Goal: Task Accomplishment & Management: Manage account settings

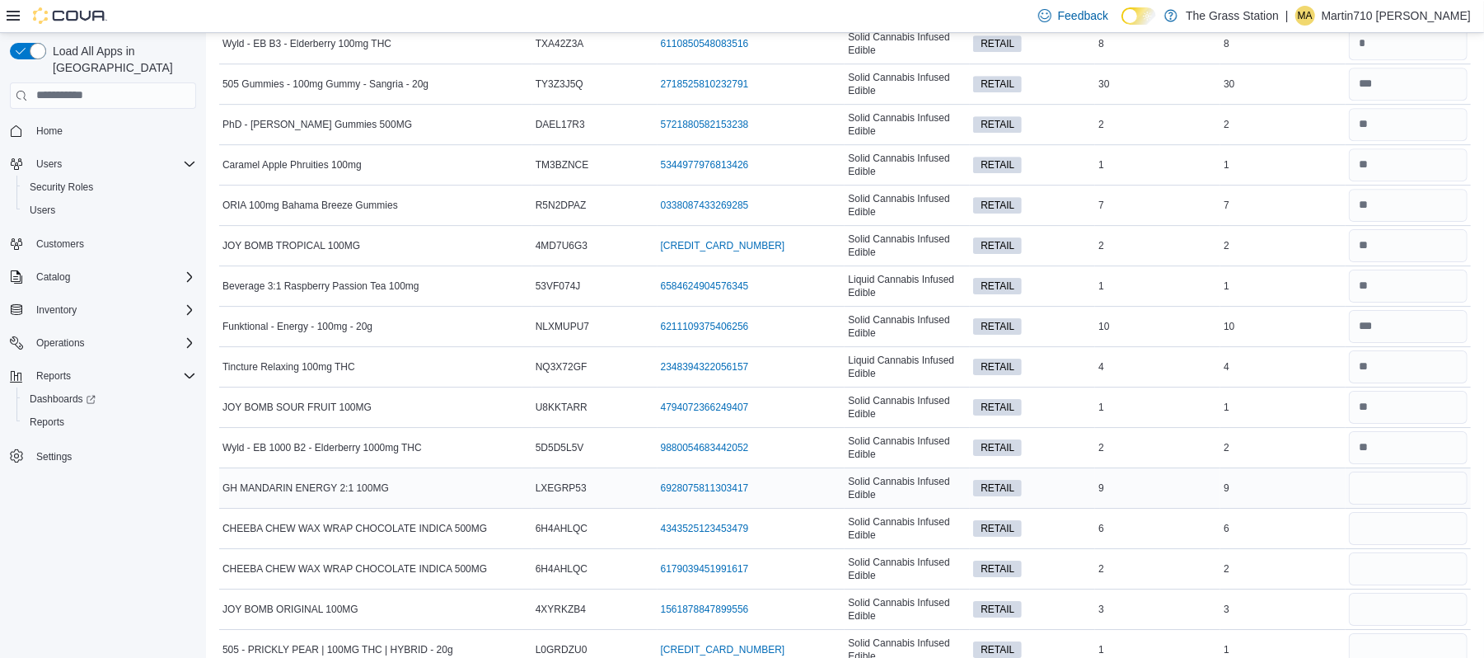
scroll to position [3695, 0]
type input "*"
click at [1424, 545] on input "number" at bounding box center [1408, 528] width 119 height 33
type input "*"
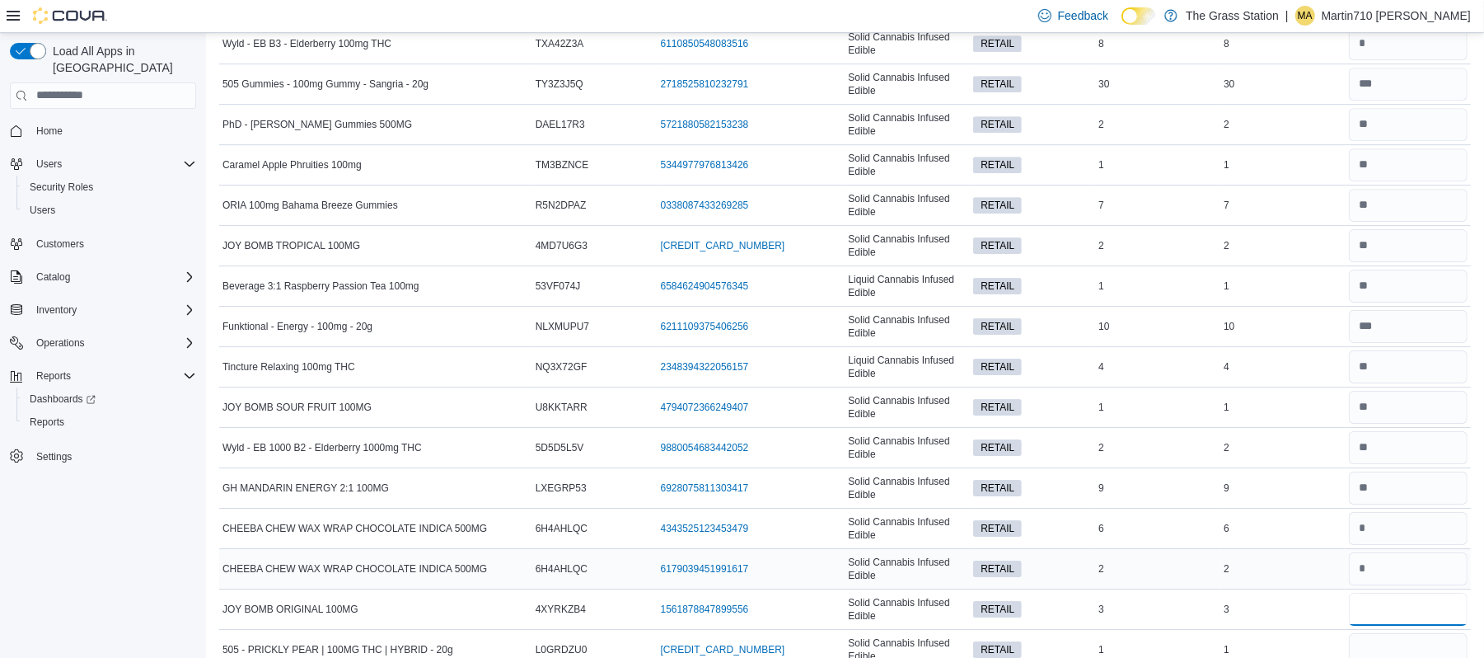
scroll to position [3748, 0]
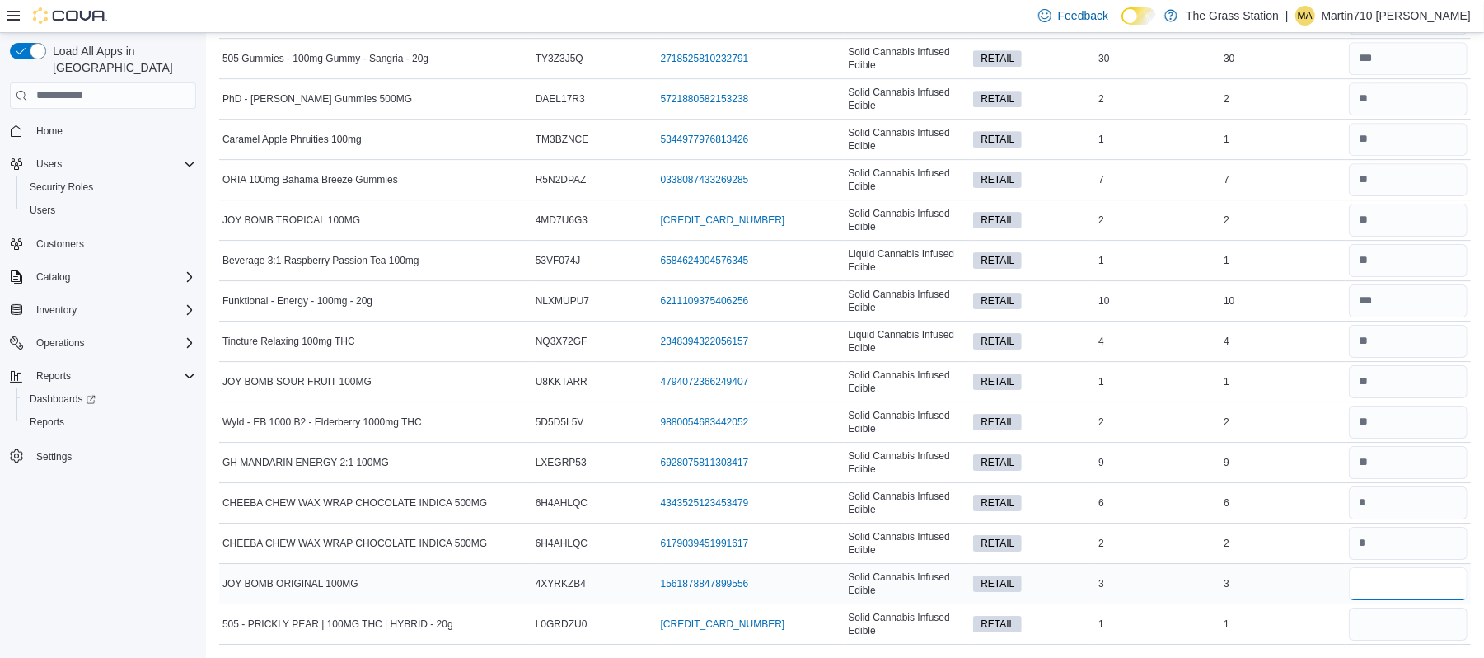
click at [1425, 582] on input "number" at bounding box center [1408, 583] width 119 height 33
type input "*"
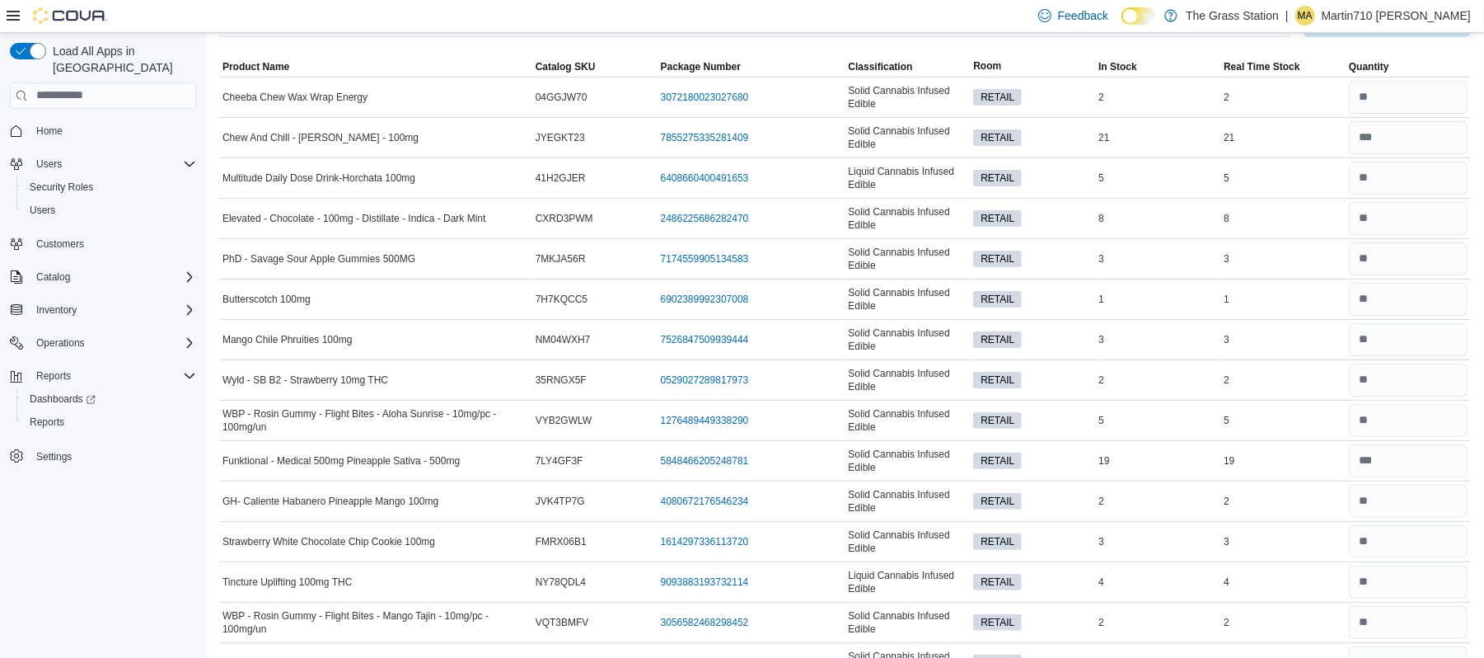
scroll to position [0, 0]
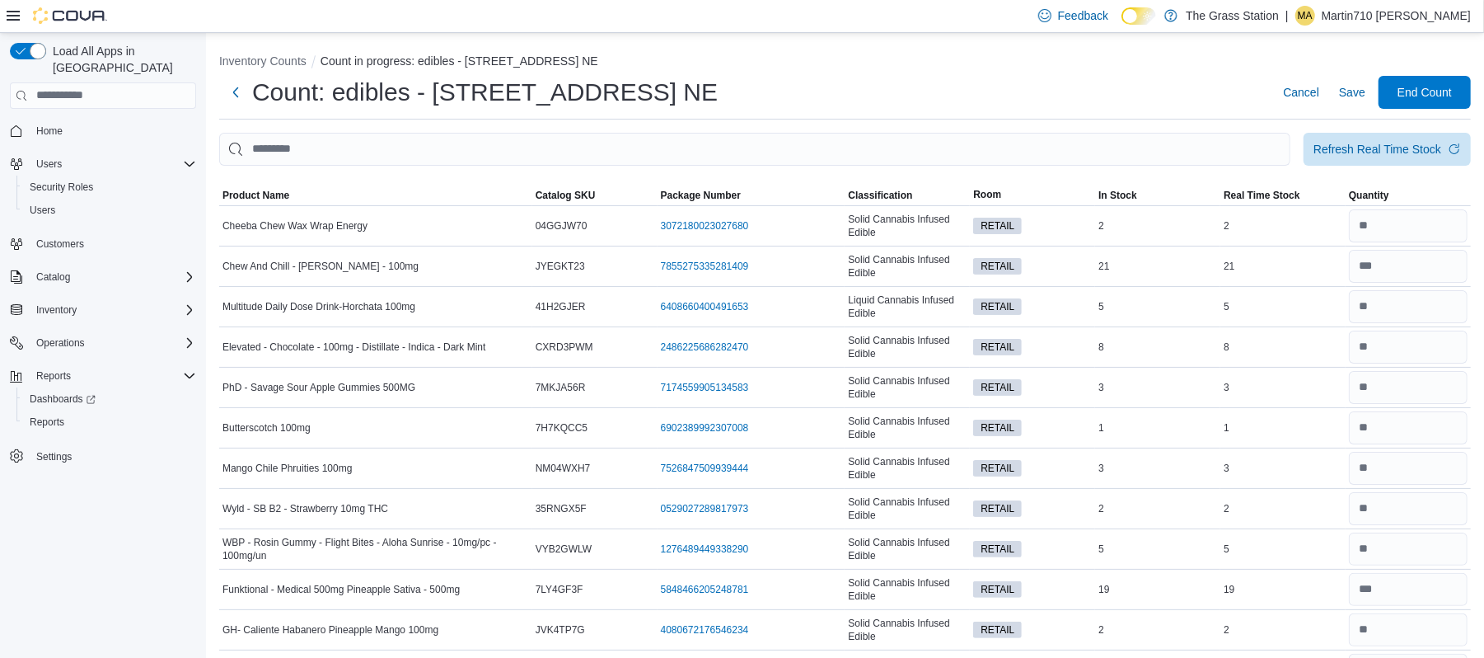
type input "*"
click at [281, 63] on button "Inventory Counts" at bounding box center [262, 60] width 87 height 13
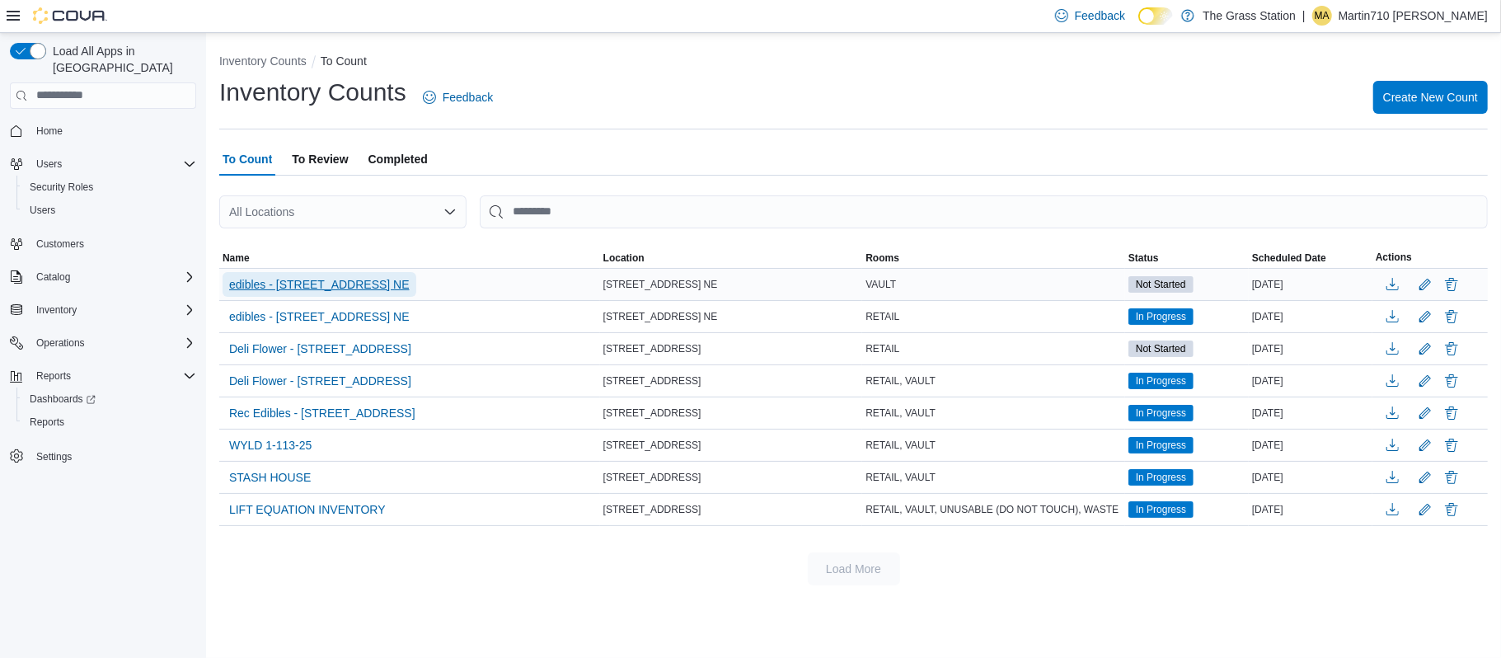
click at [311, 279] on span "edibles - 8920 Menaul Blvd. NE" at bounding box center [319, 284] width 180 height 16
click at [347, 290] on span "edibles - 8920 Menaul Blvd. NE" at bounding box center [319, 284] width 180 height 16
click at [238, 282] on span "edibles - 8920 Menaul Blvd. NE" at bounding box center [319, 284] width 180 height 16
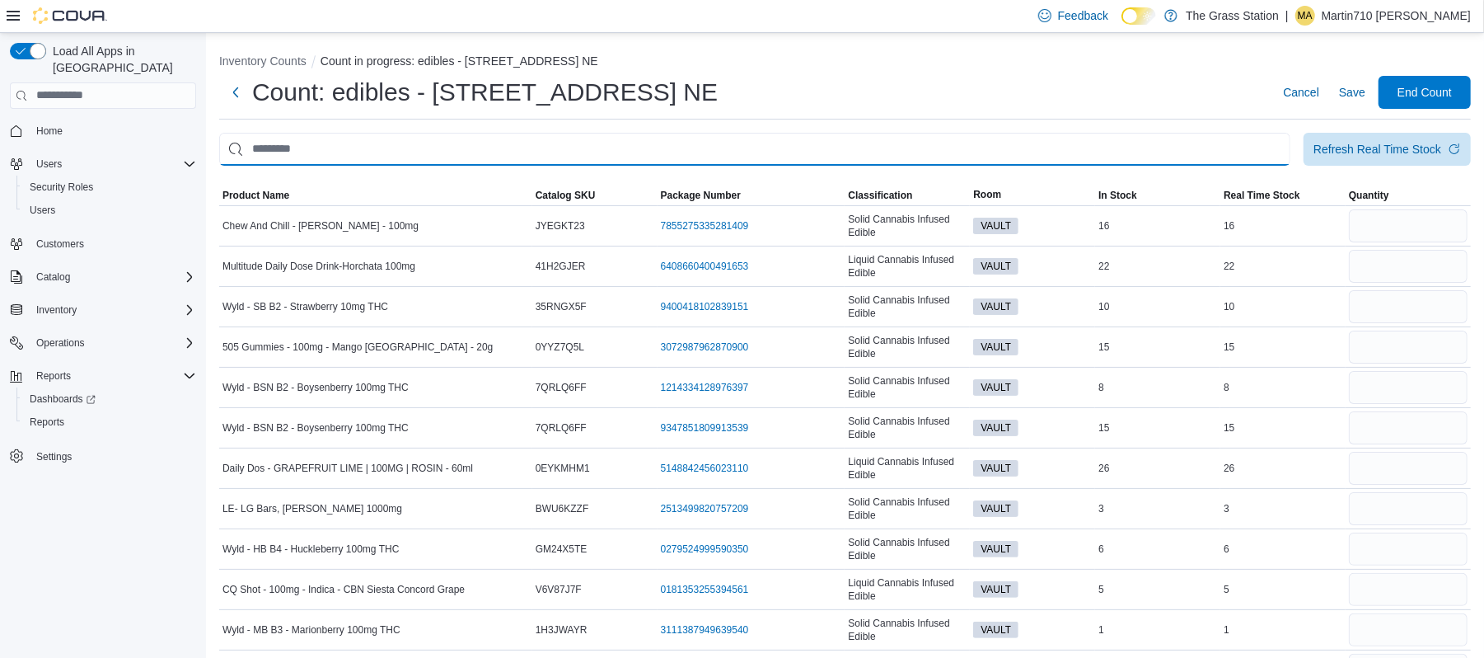
click at [393, 146] on input "This is a search bar. After typing your query, hit enter to filter the results …" at bounding box center [754, 149] width 1071 height 33
type input "****"
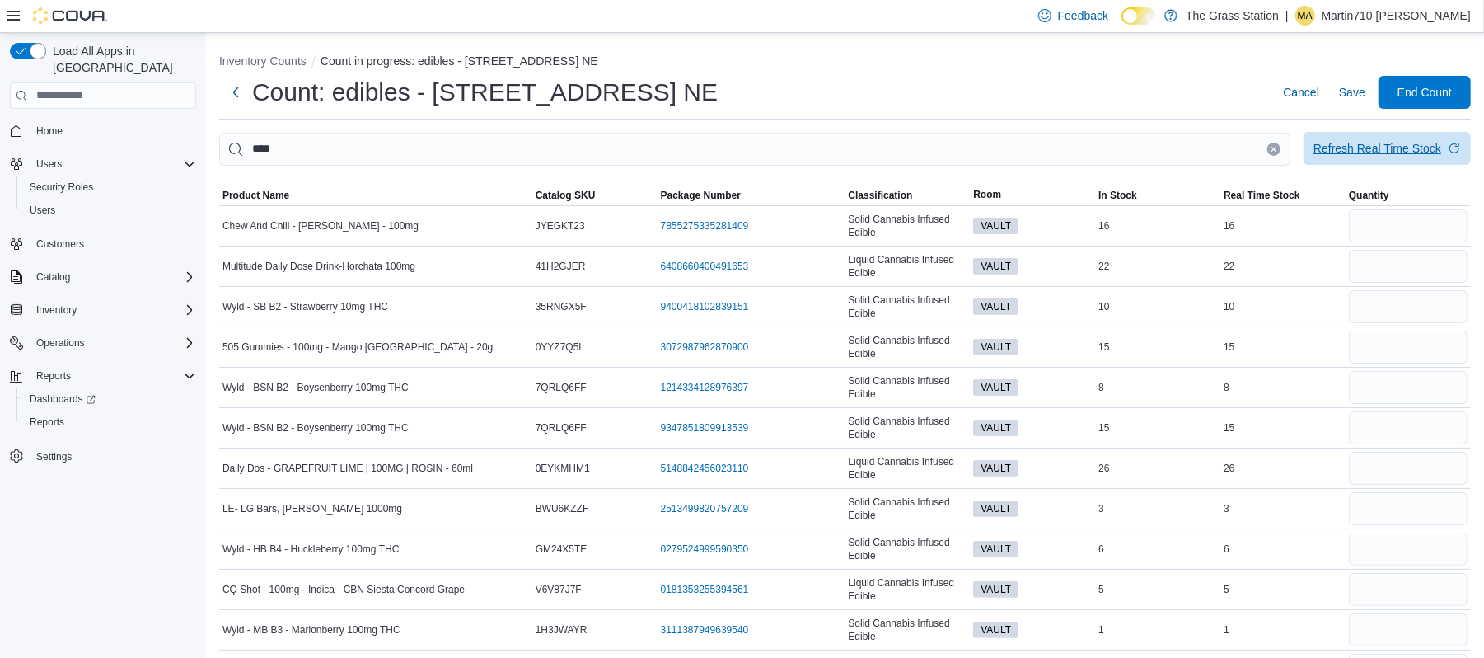
click at [1375, 140] on div "Refresh Real Time Stock" at bounding box center [1377, 148] width 128 height 16
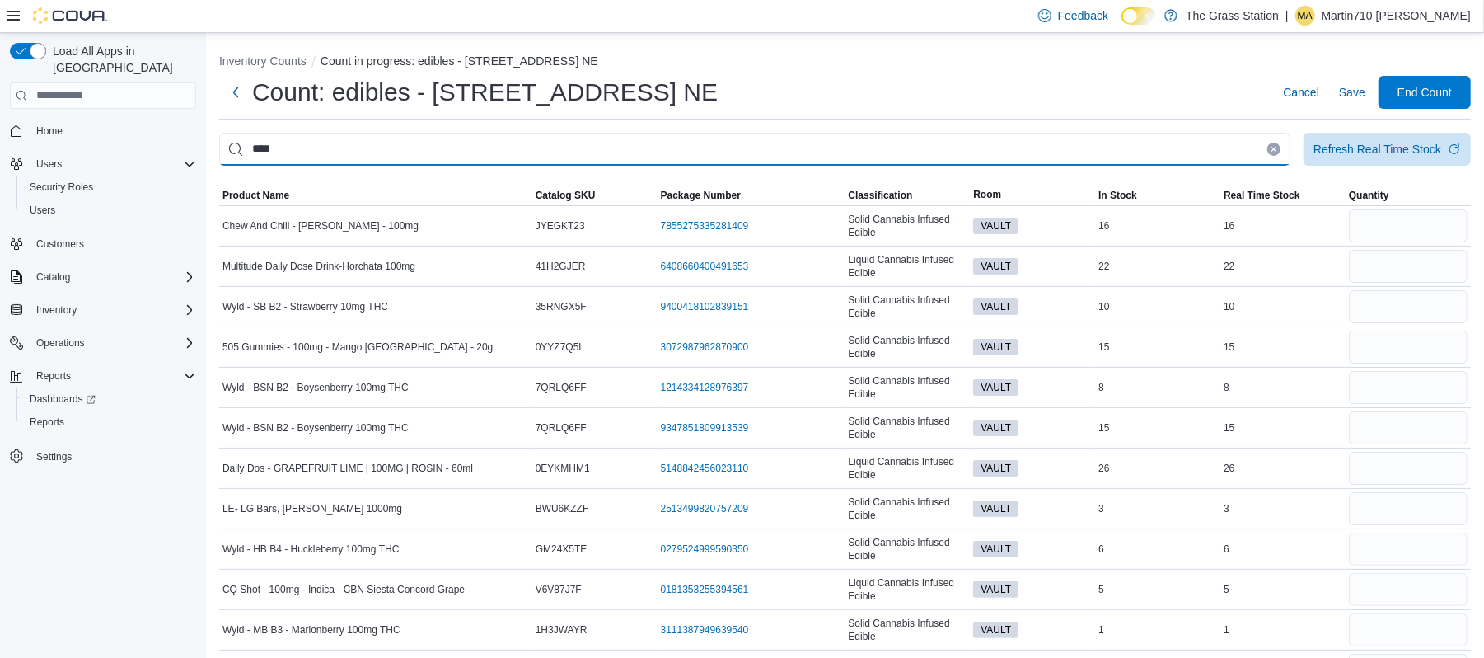
click at [705, 142] on input "****" at bounding box center [754, 149] width 1071 height 33
click at [340, 143] on input "****" at bounding box center [754, 149] width 1071 height 33
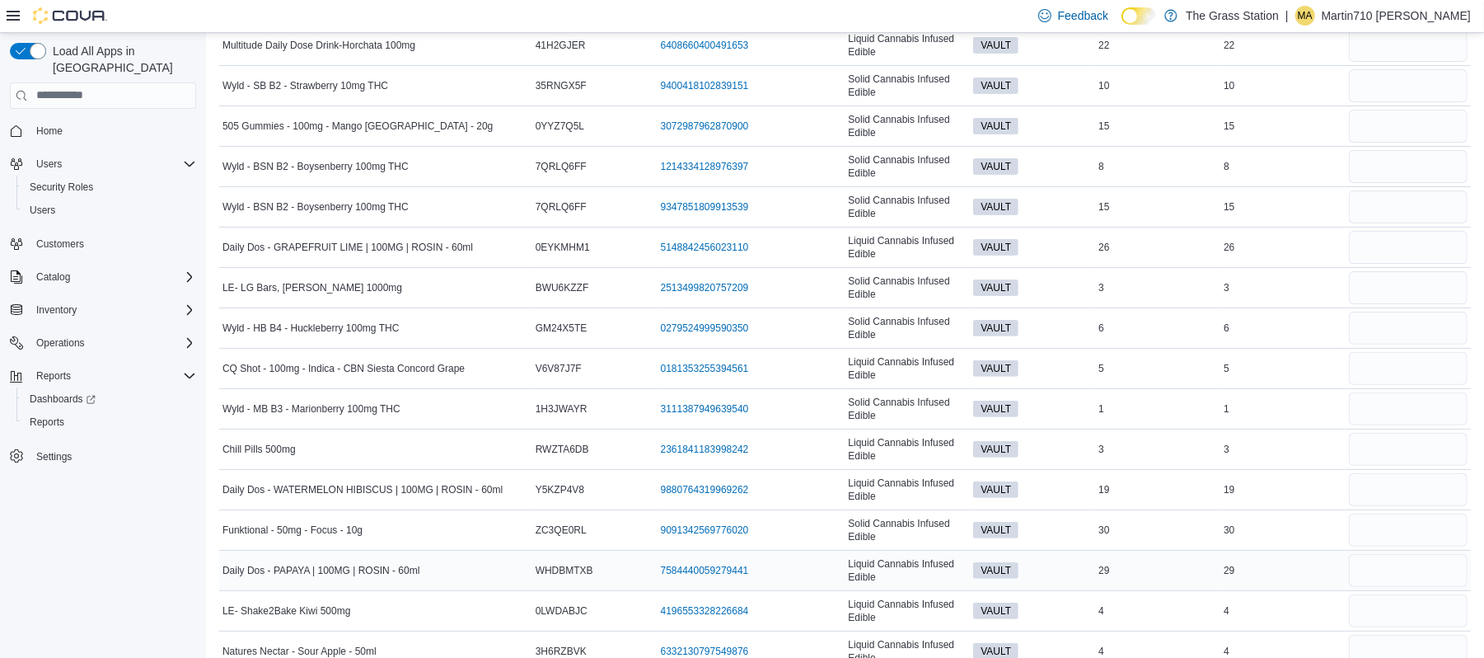
scroll to position [330, 0]
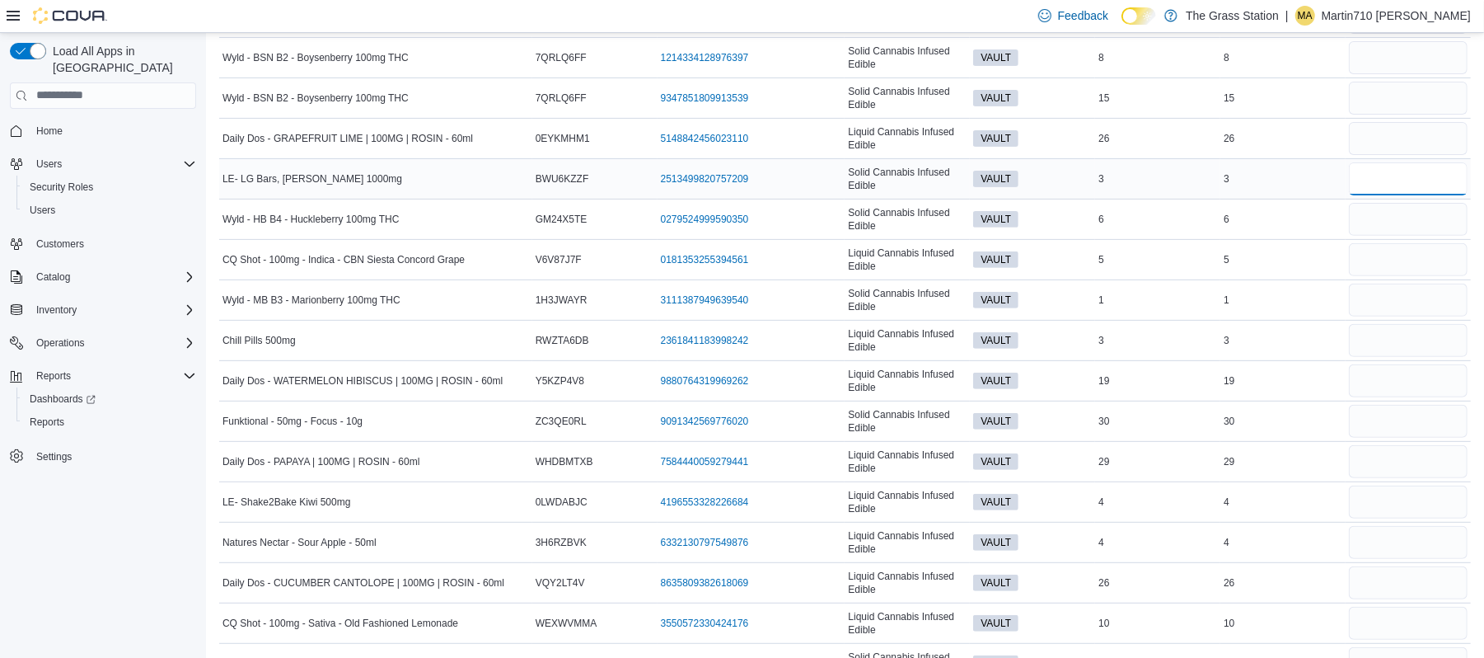
click at [1389, 183] on input "number" at bounding box center [1408, 178] width 119 height 33
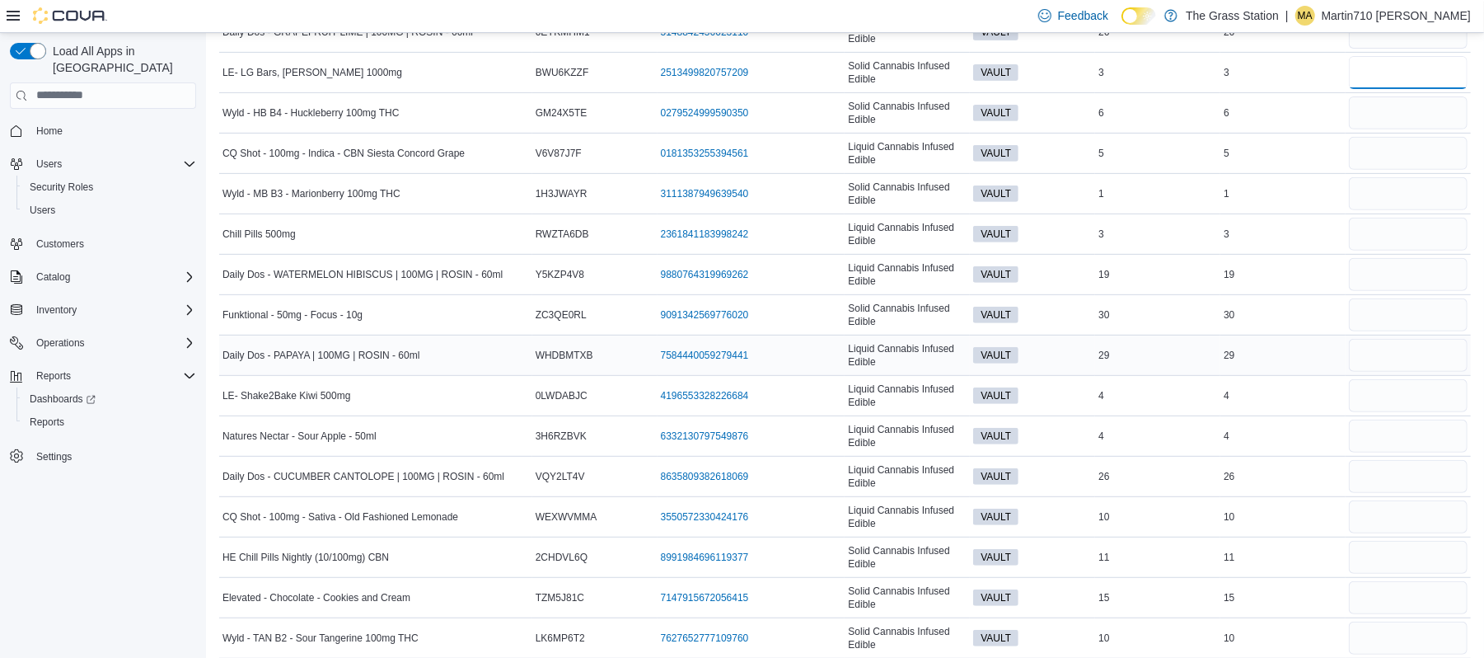
scroll to position [439, 0]
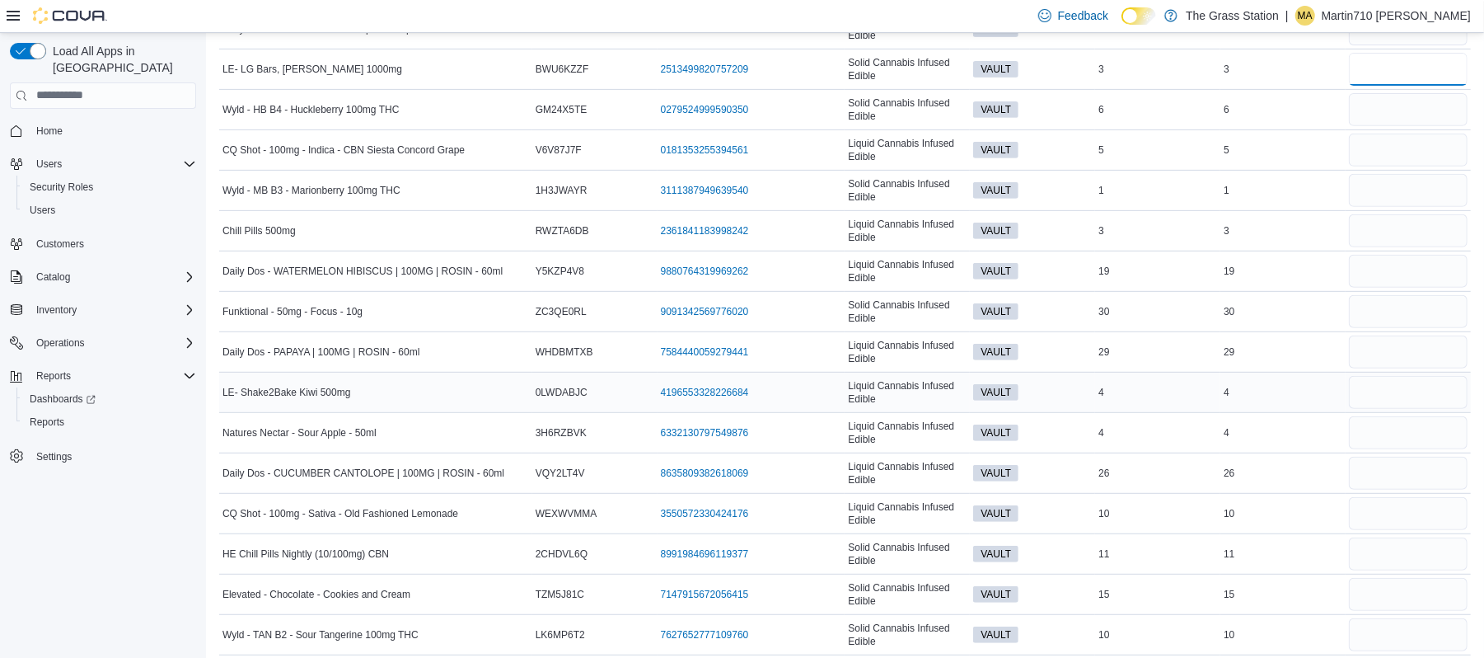
type input "*"
click at [1425, 390] on input "number" at bounding box center [1408, 392] width 119 height 33
type input "*"
click at [1398, 442] on input "number" at bounding box center [1408, 432] width 119 height 33
type input "*"
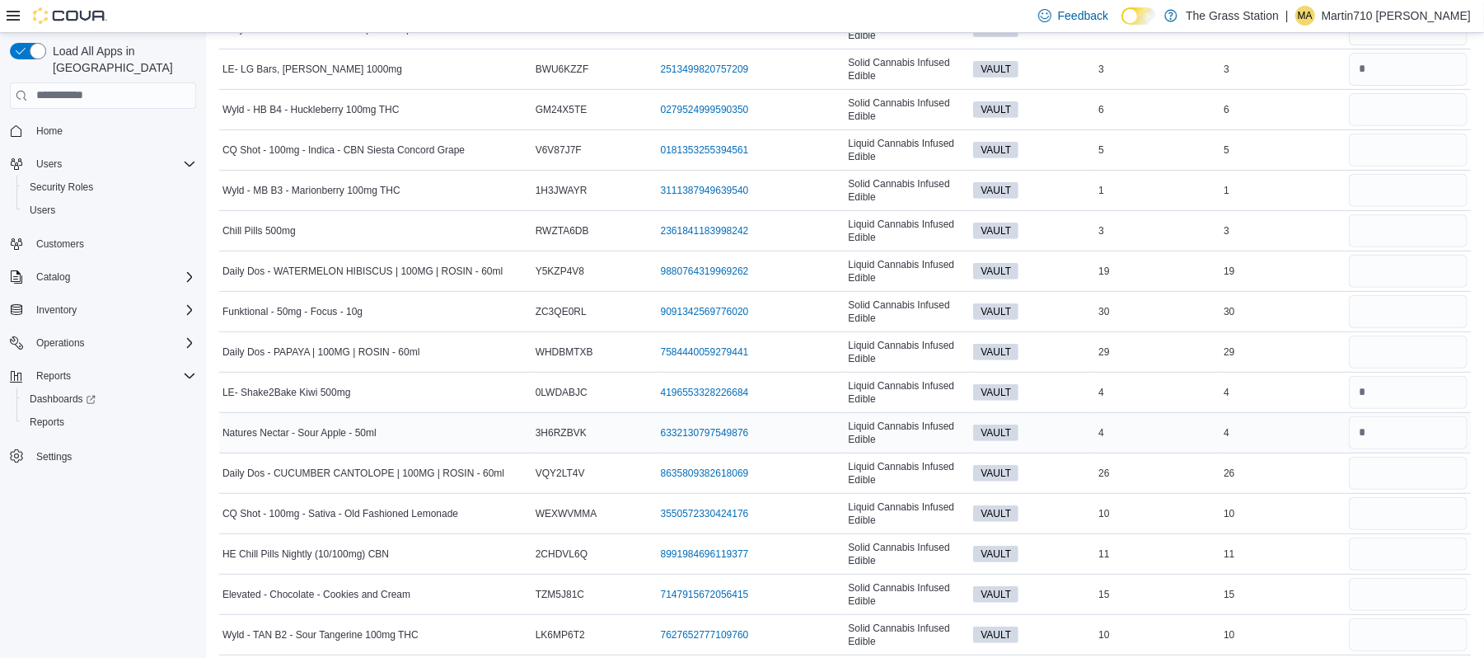
scroll to position [549, 0]
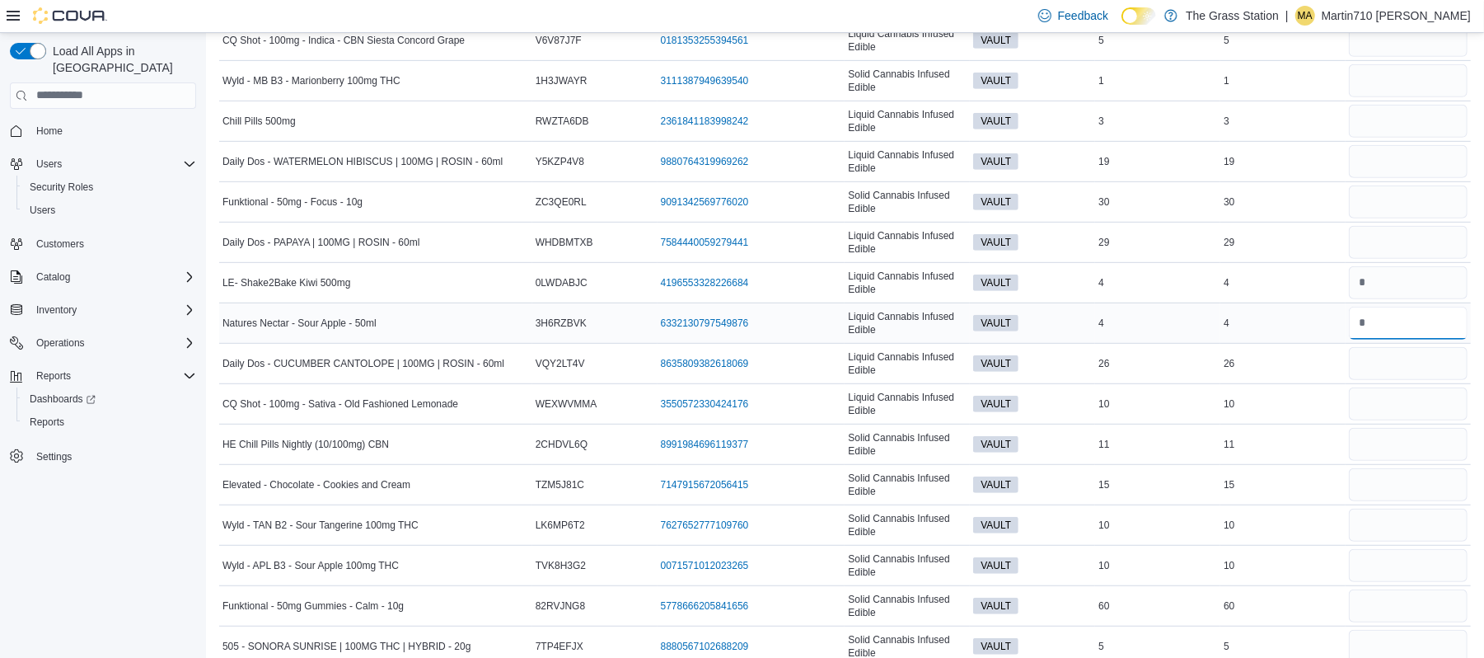
click at [1395, 325] on input "number" at bounding box center [1408, 323] width 119 height 33
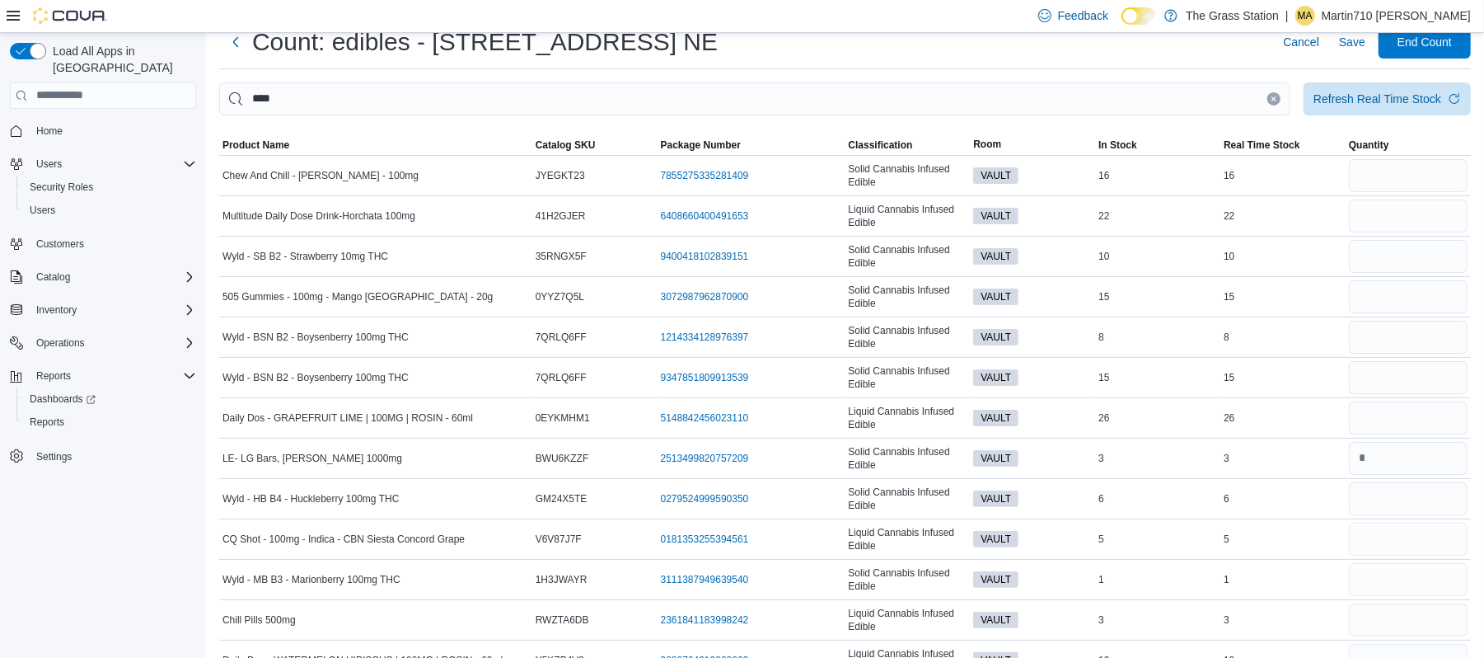
scroll to position [0, 0]
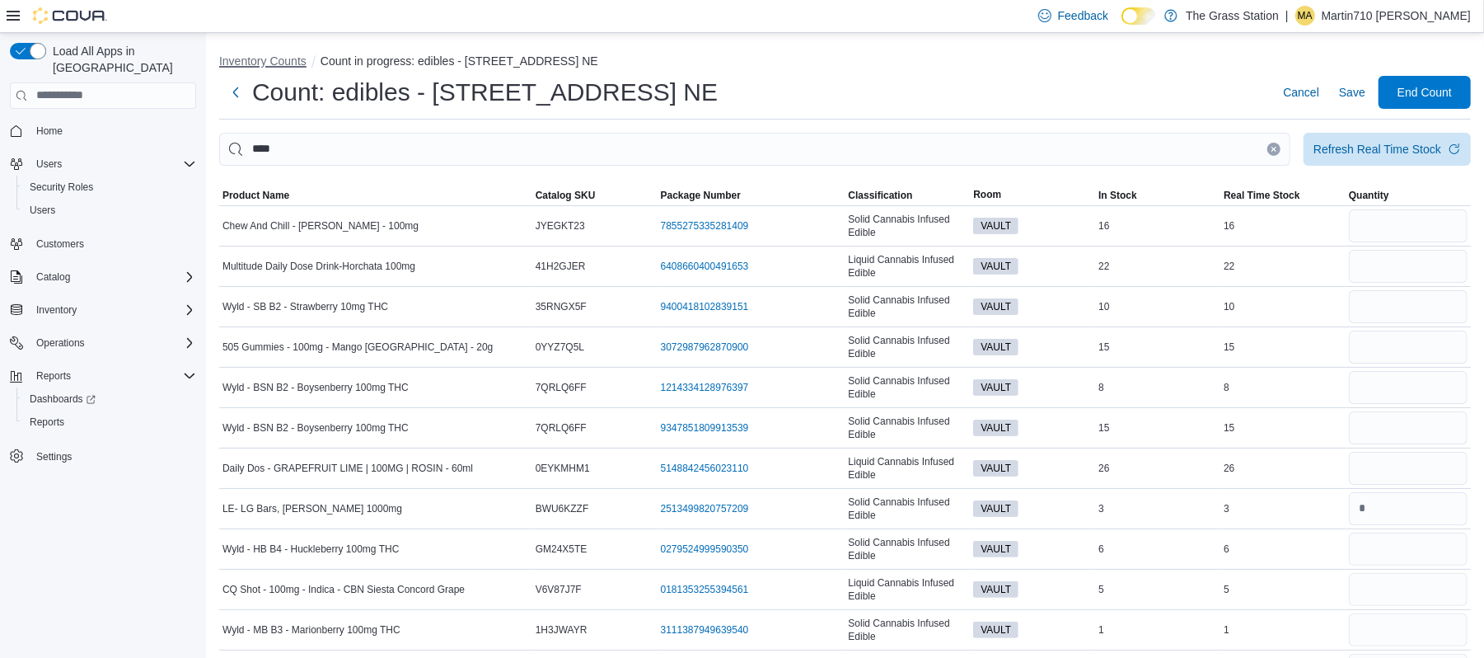
click at [265, 63] on button "Inventory Counts" at bounding box center [262, 60] width 87 height 13
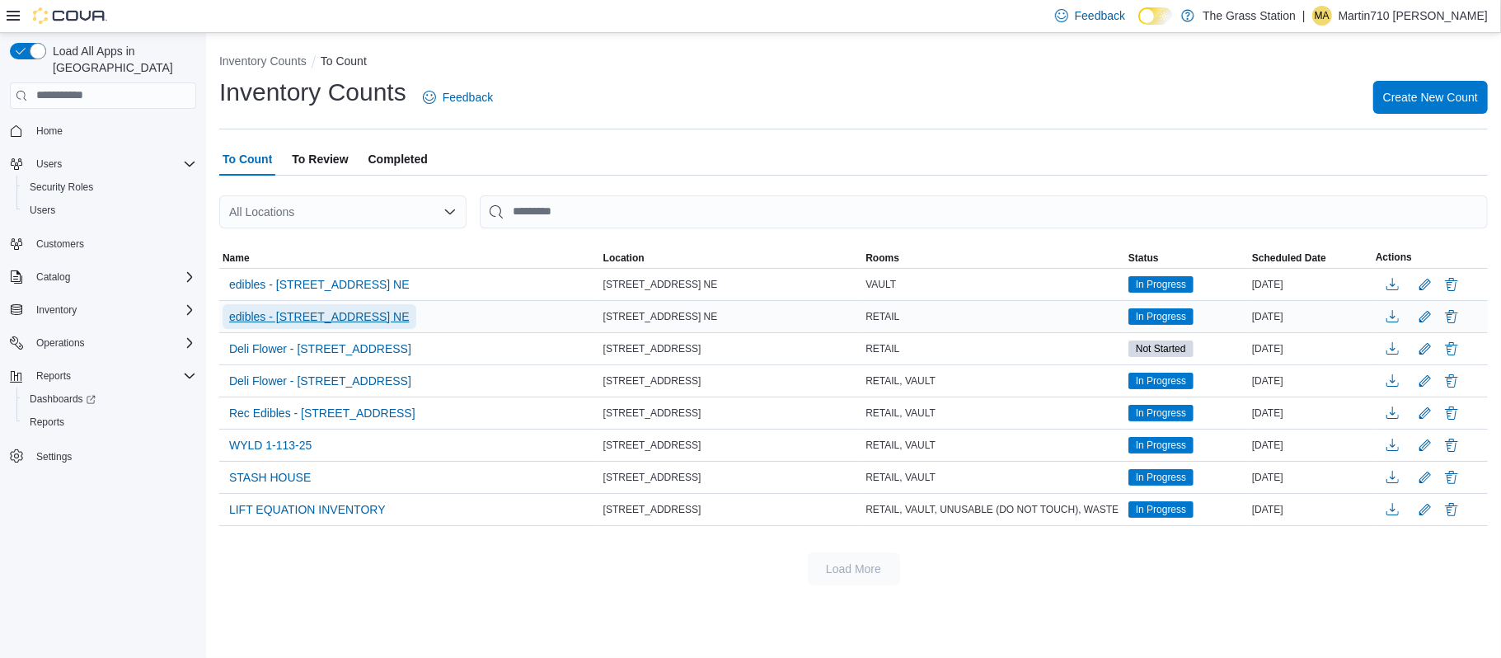
click at [358, 311] on span "edibles - 8920 Menaul Blvd. NE" at bounding box center [319, 316] width 180 height 16
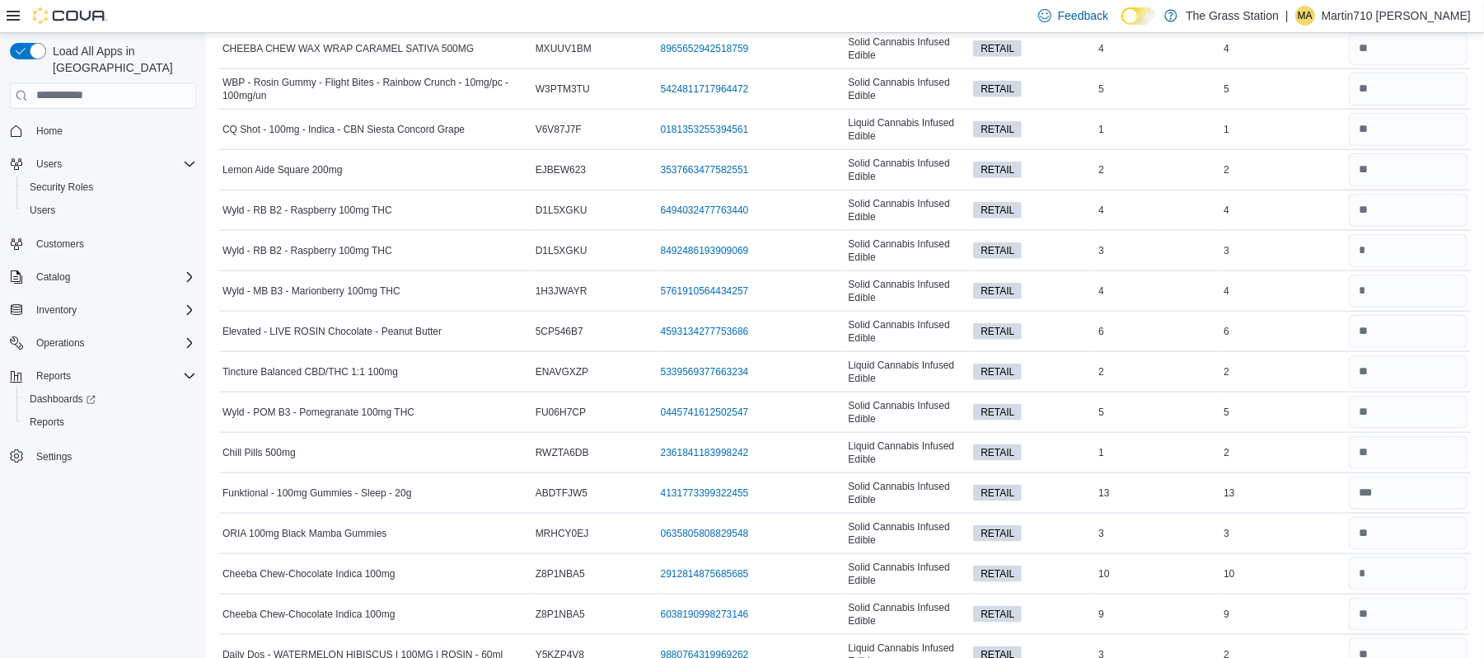
scroll to position [1318, 0]
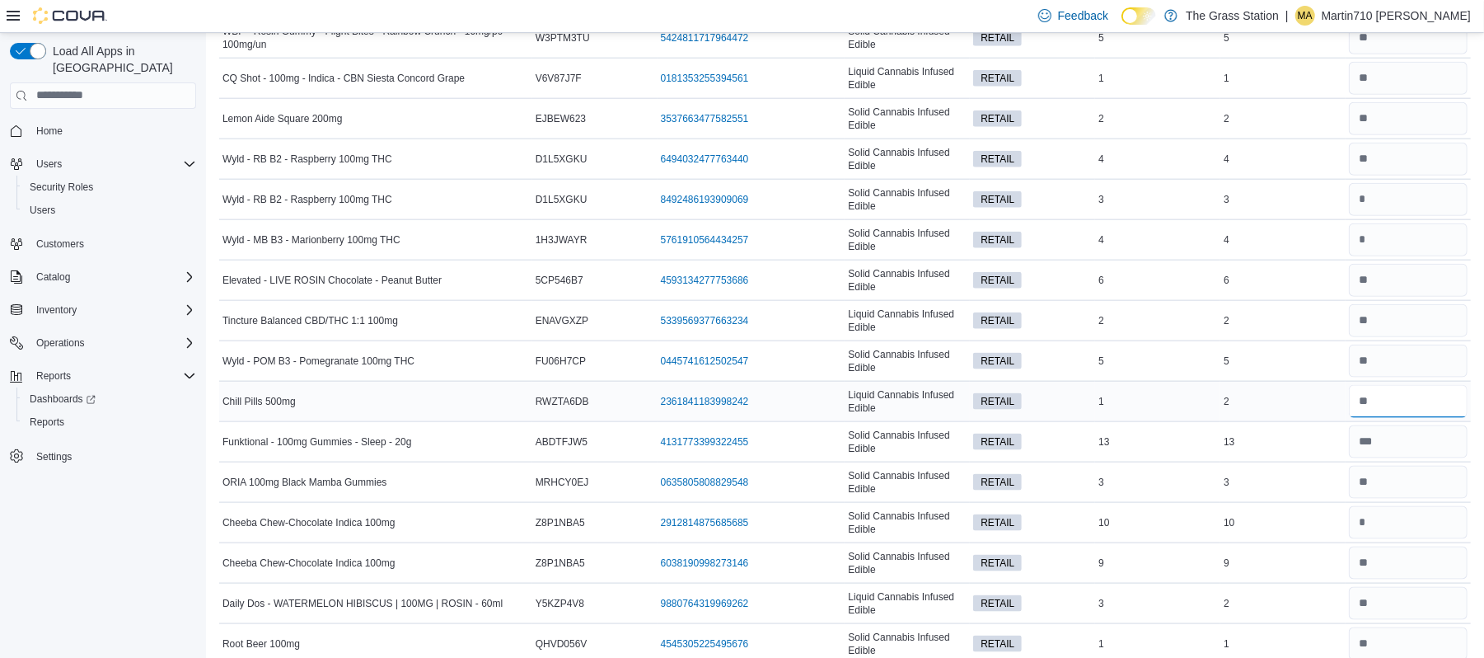
click at [1411, 404] on input "number" at bounding box center [1408, 401] width 119 height 33
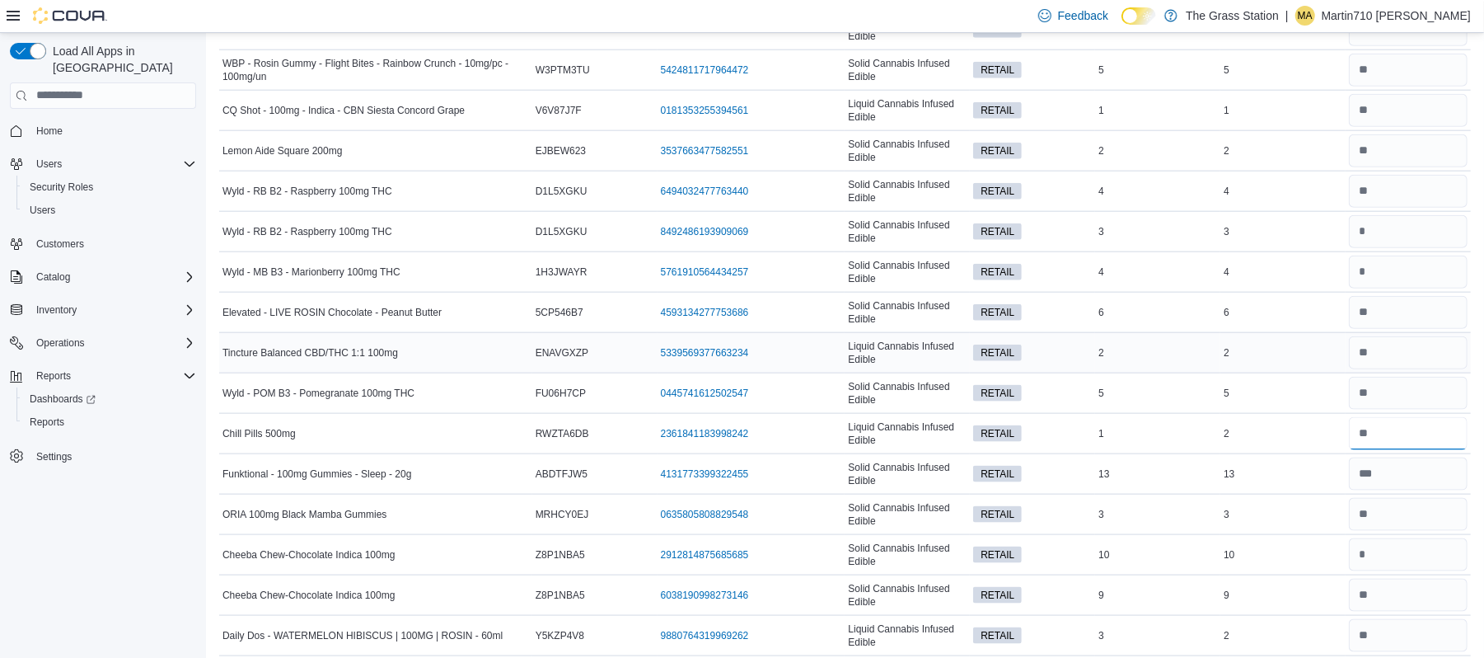
scroll to position [1428, 0]
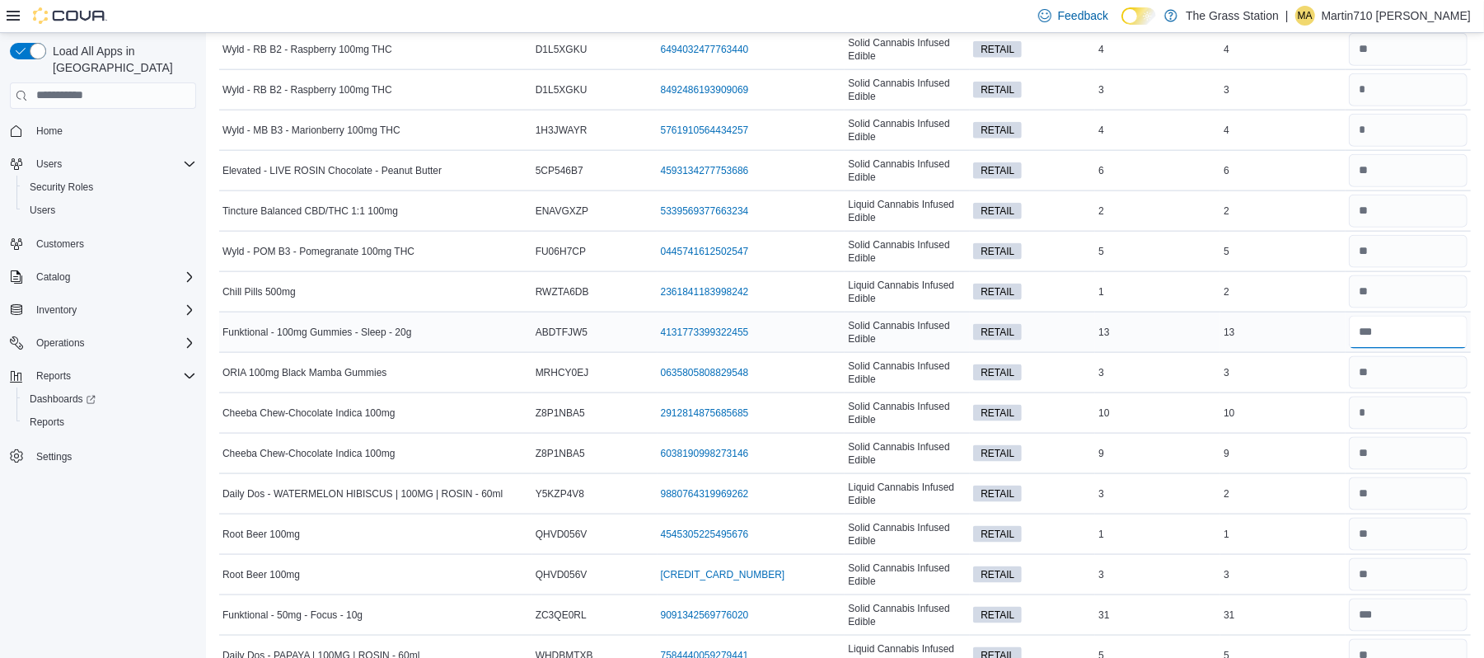
click at [1417, 346] on input "number" at bounding box center [1408, 332] width 119 height 33
click at [1412, 382] on input "number" at bounding box center [1408, 372] width 119 height 33
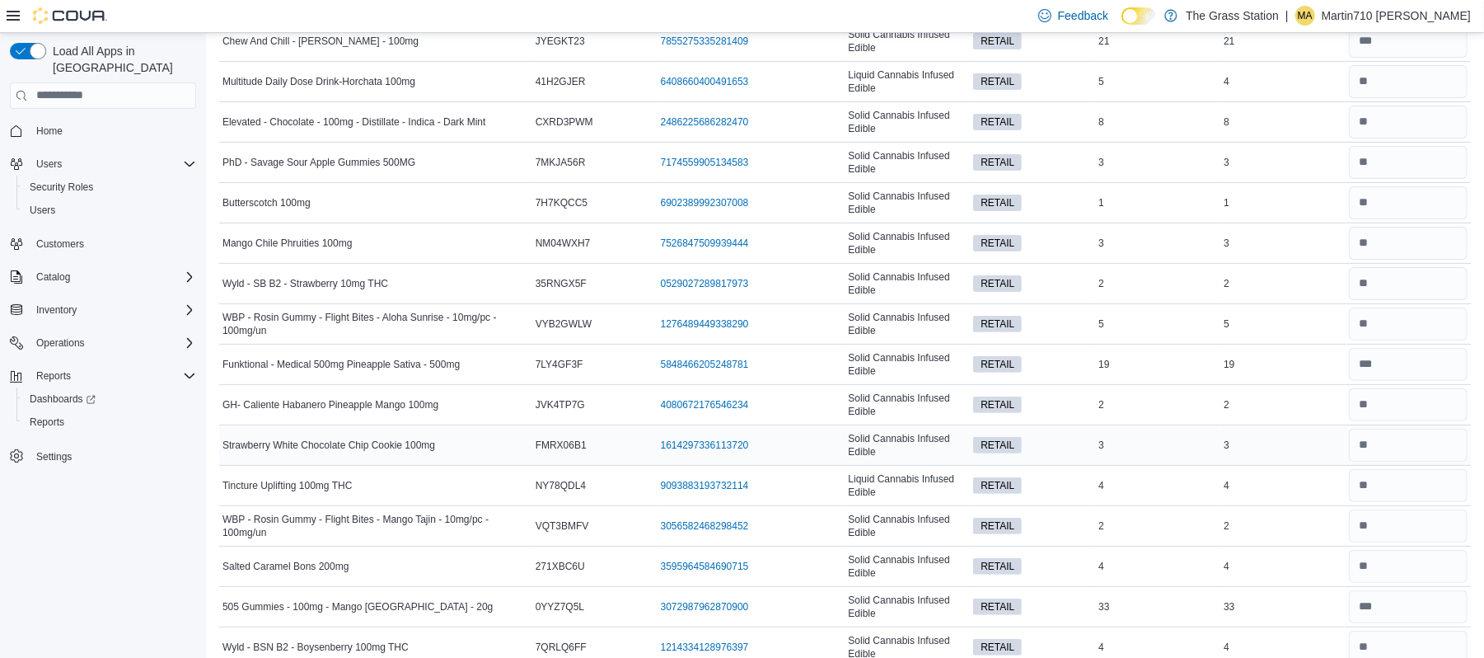
scroll to position [0, 0]
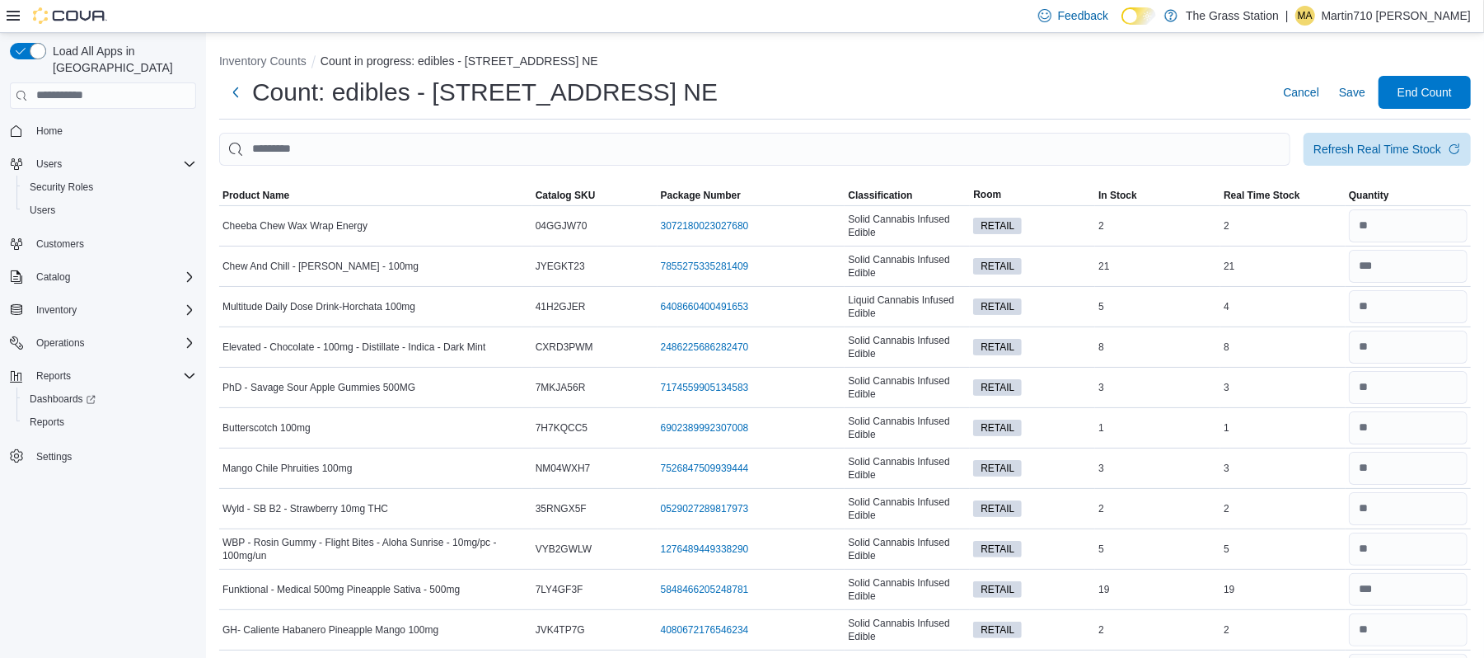
click at [285, 53] on li "Inventory Counts" at bounding box center [269, 61] width 101 height 16
click at [285, 63] on button "Inventory Counts" at bounding box center [262, 60] width 87 height 13
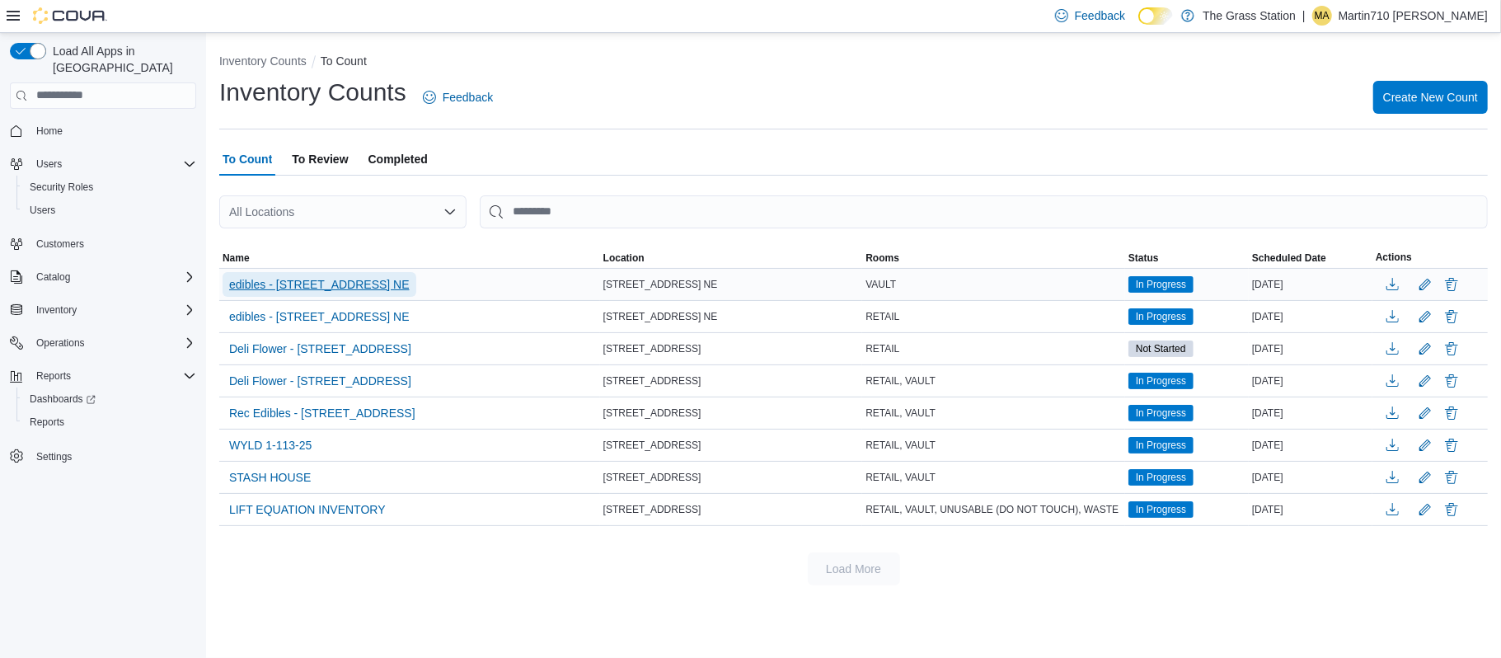
click at [357, 283] on span "edibles - 8920 Menaul Blvd. NE" at bounding box center [319, 284] width 180 height 16
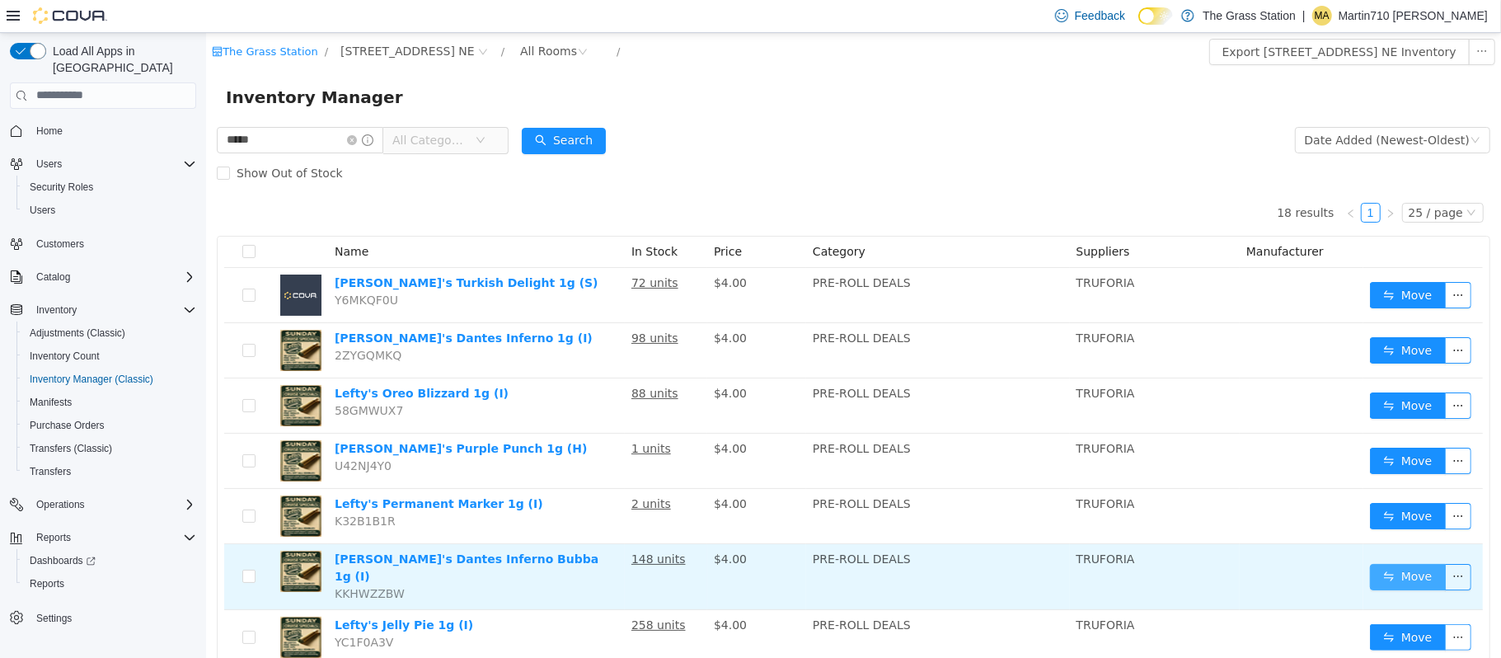
click at [1384, 579] on button "Move" at bounding box center [1407, 576] width 76 height 26
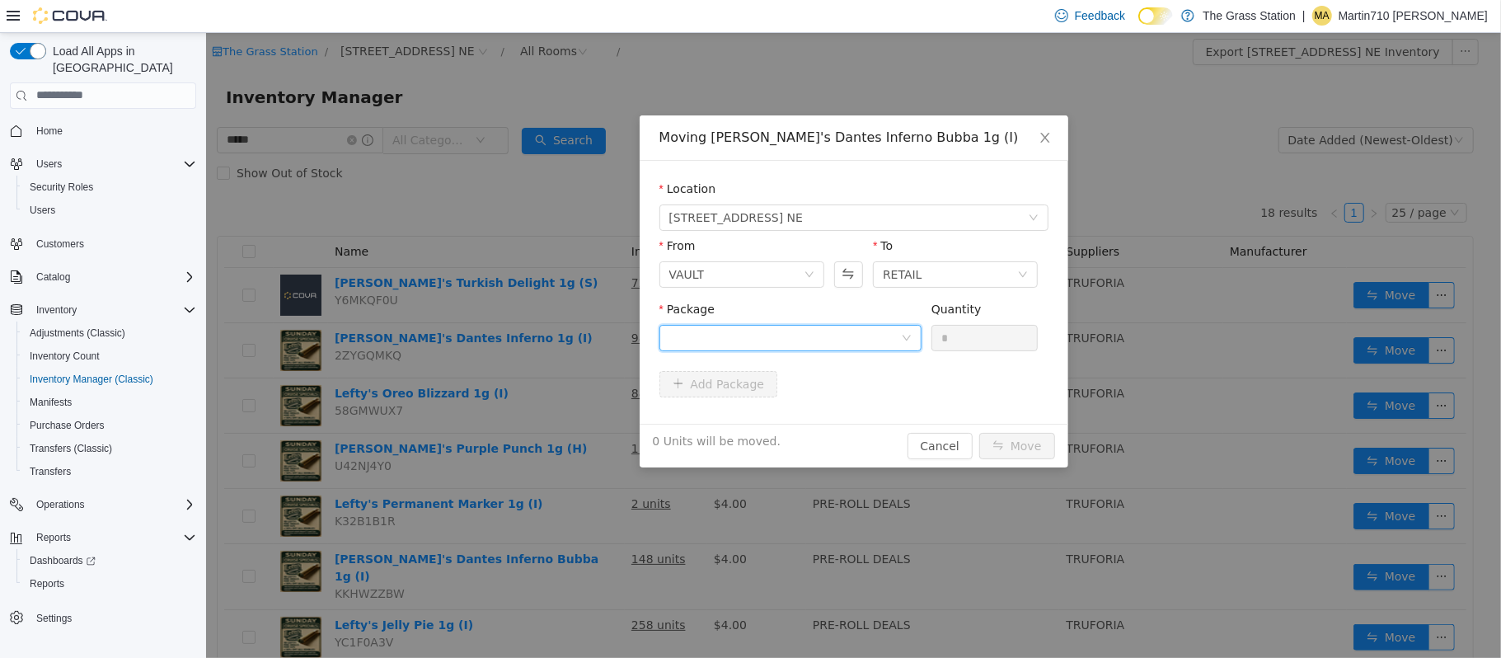
click at [814, 330] on div at bounding box center [784, 337] width 232 height 25
click at [866, 269] on div "From VAULT To RETAIL" at bounding box center [852, 264] width 389 height 57
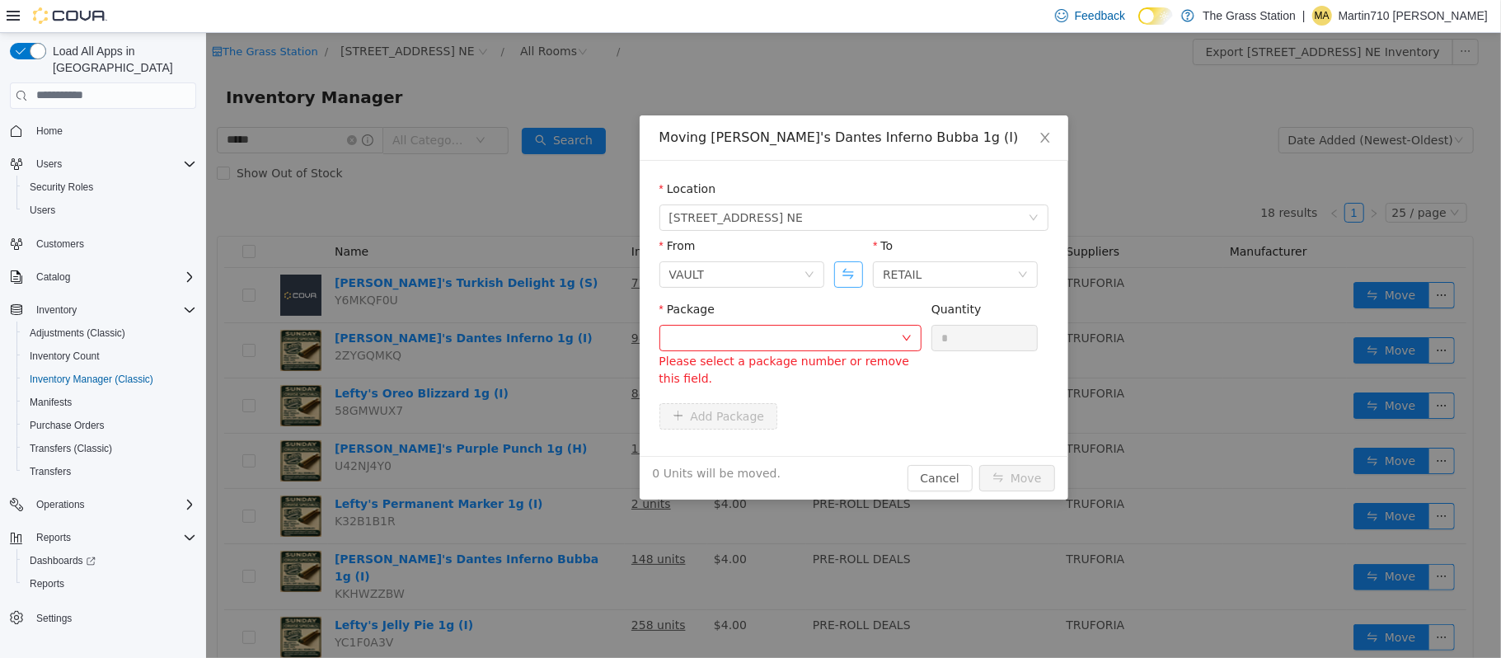
click at [847, 271] on button "Swap" at bounding box center [847, 273] width 29 height 26
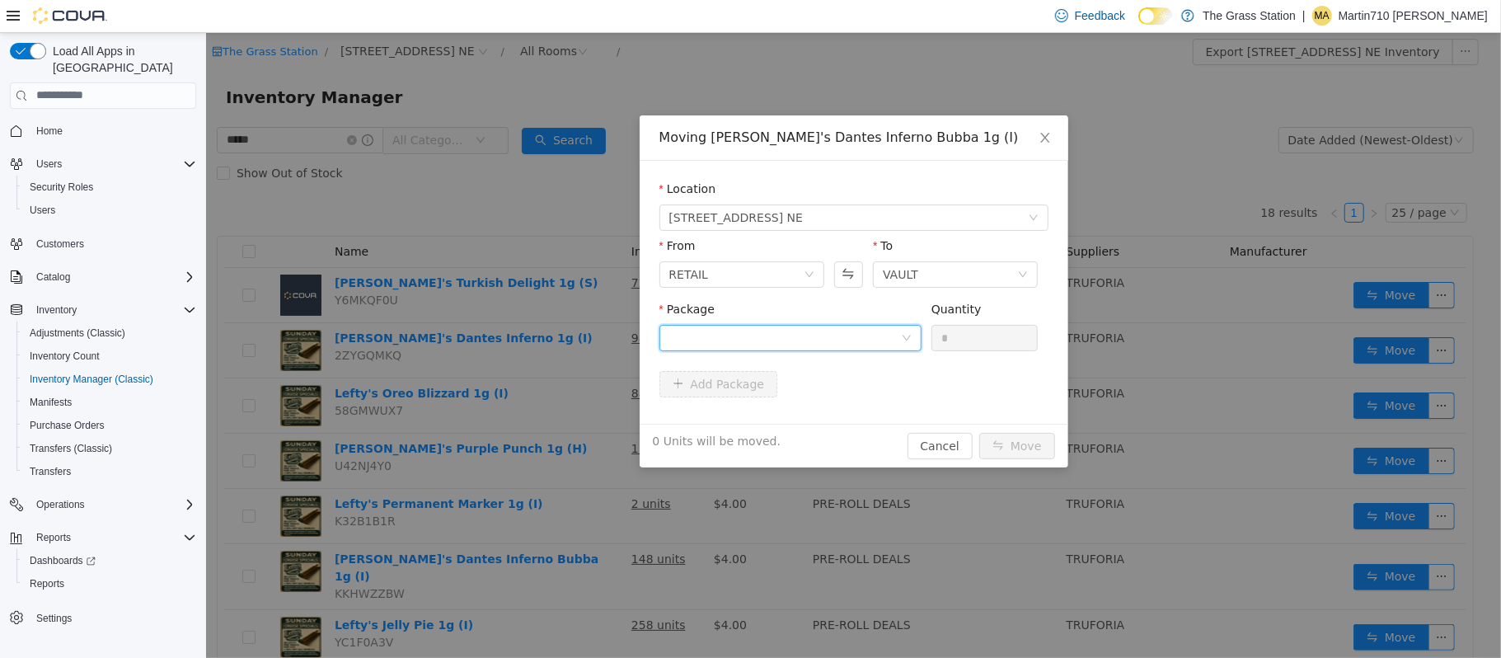
click at [857, 342] on div at bounding box center [784, 337] width 232 height 25
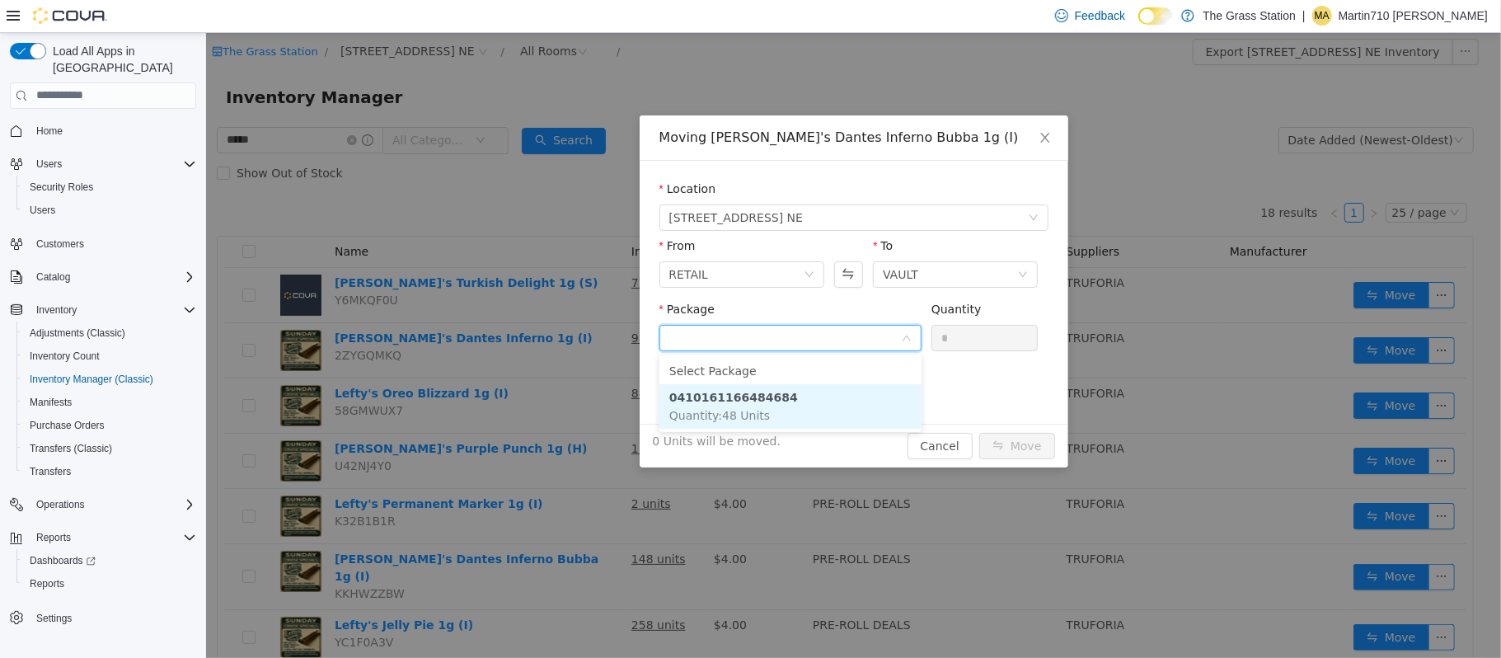
click at [814, 414] on li "0410161166484684 Quantity : 48 Units" at bounding box center [789, 405] width 262 height 44
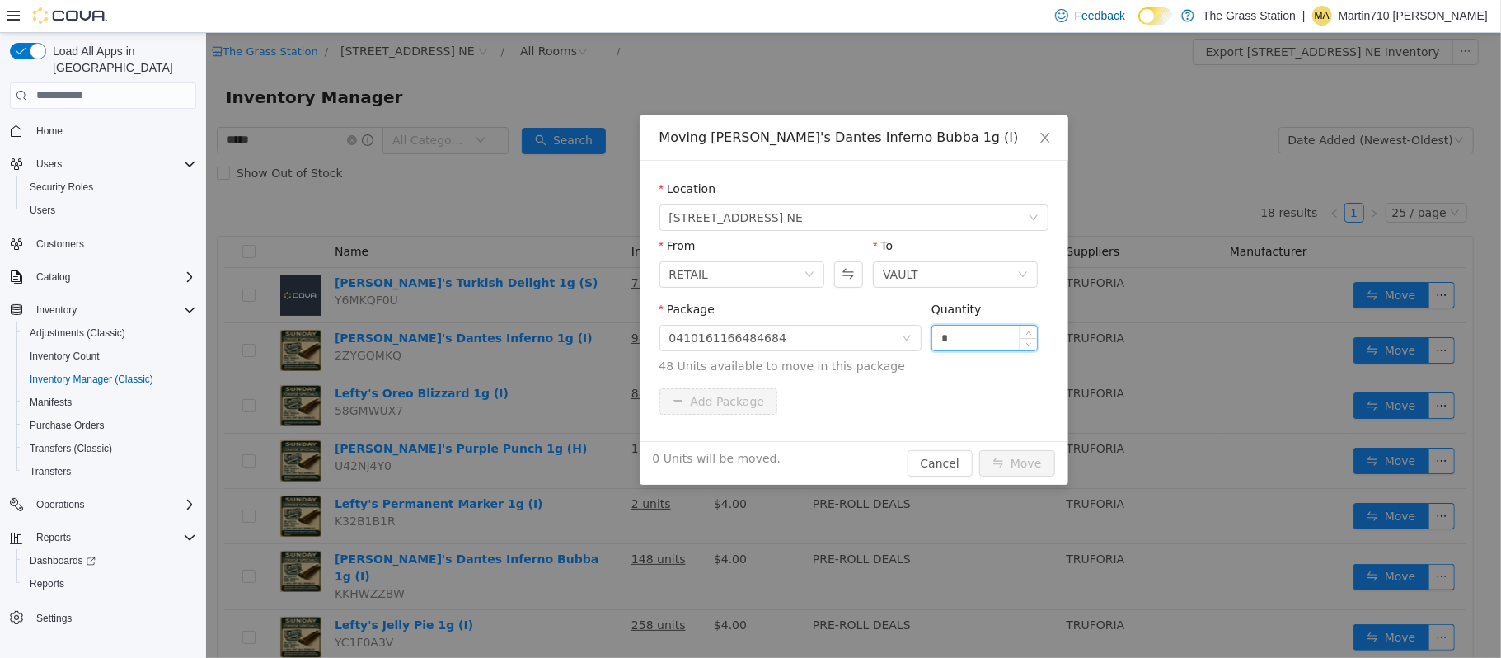
click at [966, 339] on input "*" at bounding box center [983, 337] width 105 height 25
type input "**"
click at [1023, 461] on button "Move" at bounding box center [1016, 462] width 76 height 26
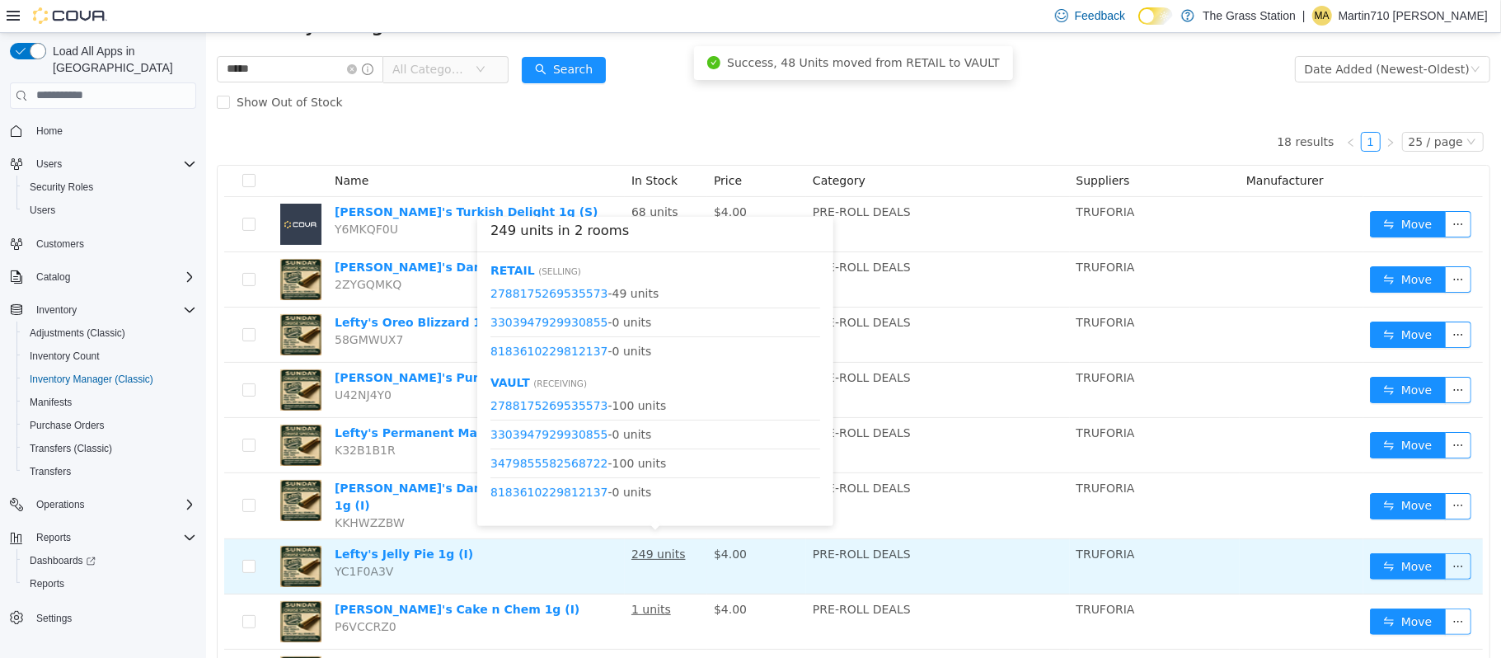
scroll to position [110, 0]
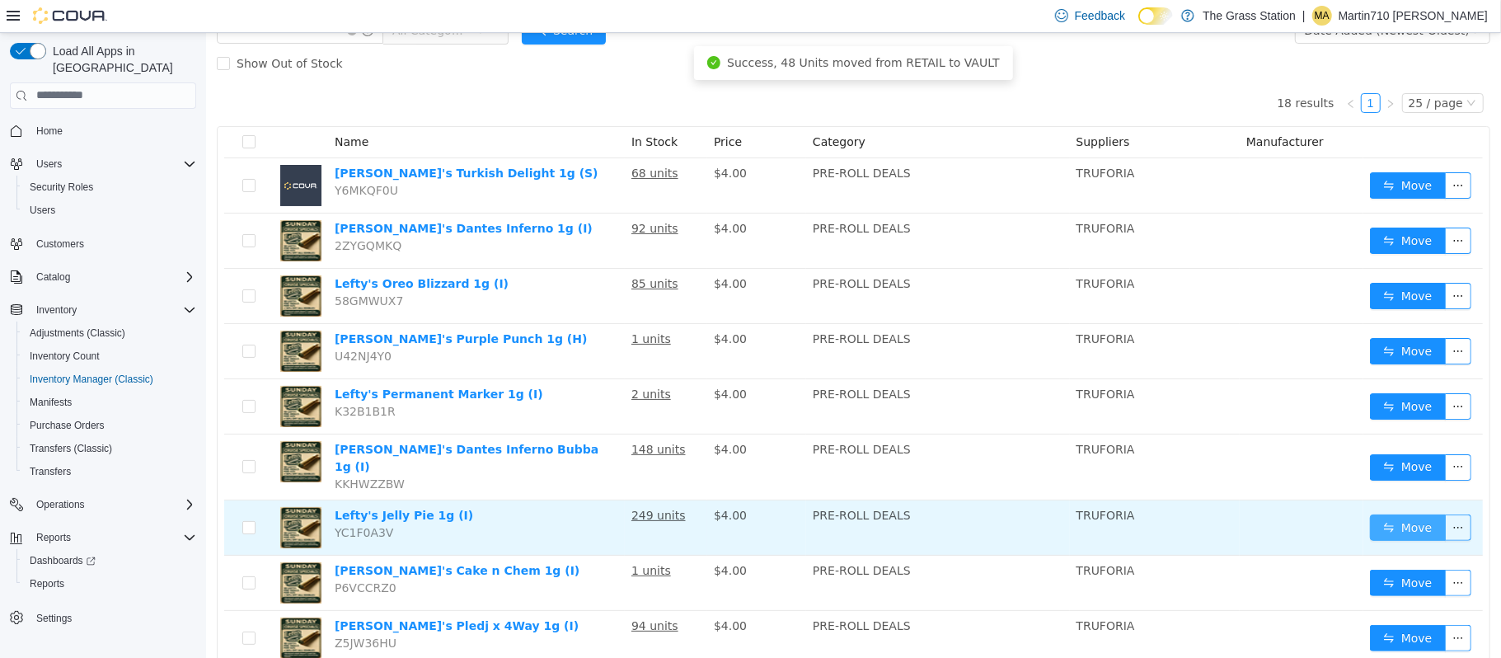
click at [1398, 518] on button "Move" at bounding box center [1407, 526] width 76 height 26
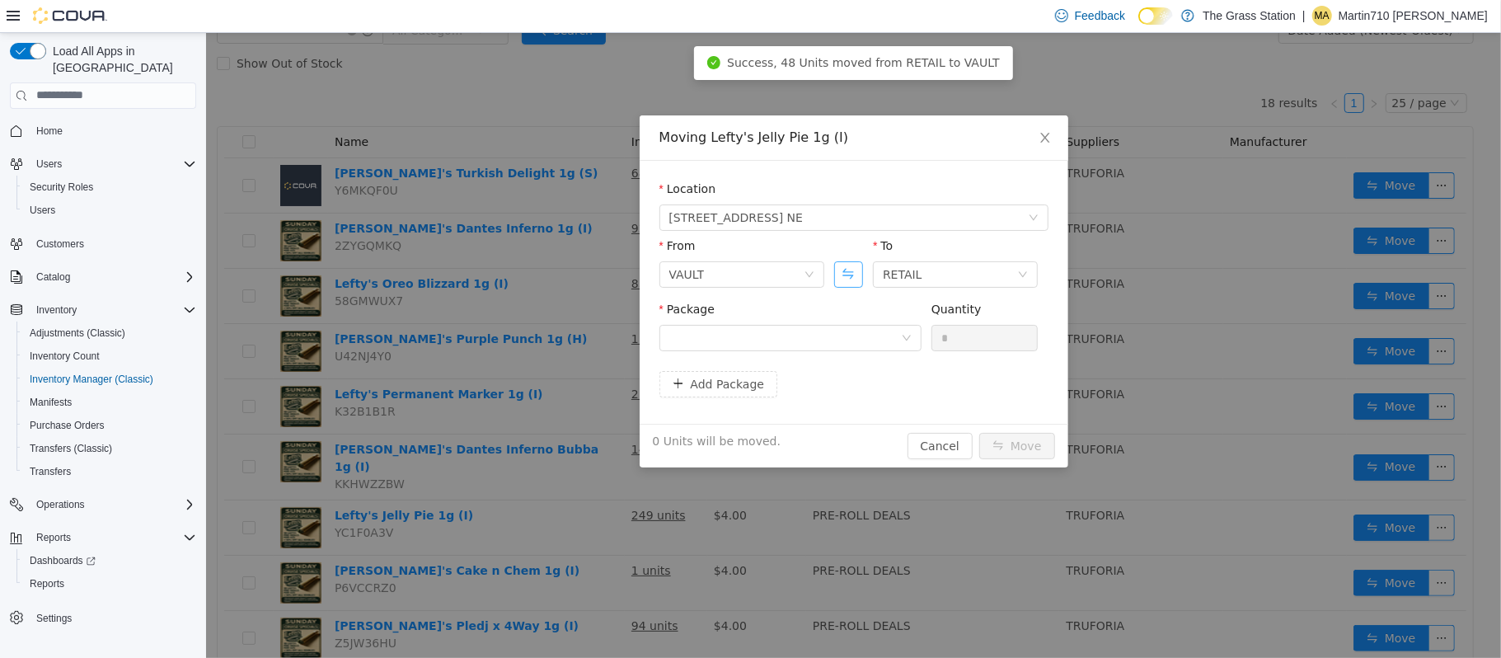
click at [846, 274] on button "Swap" at bounding box center [847, 273] width 29 height 26
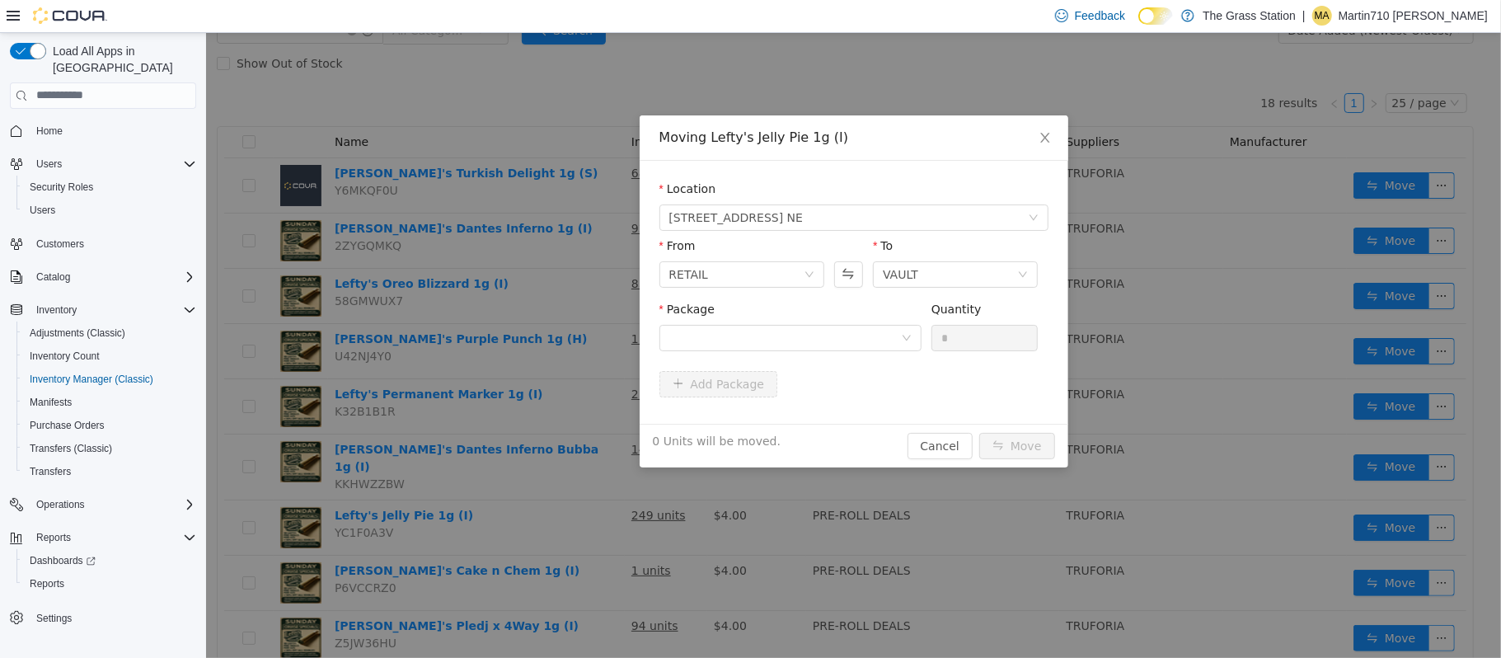
click at [861, 353] on div "Package" at bounding box center [789, 328] width 262 height 57
click at [867, 336] on div at bounding box center [784, 337] width 232 height 25
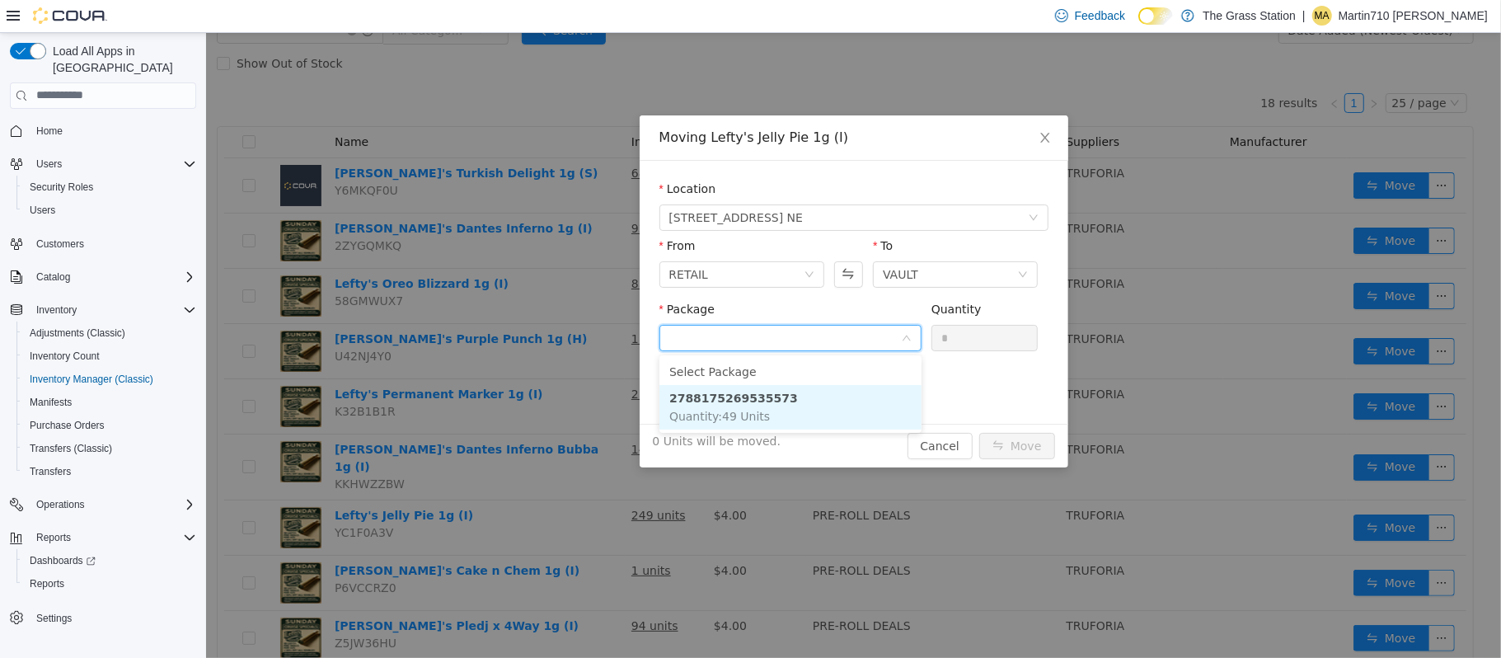
click at [831, 399] on li "2788175269535573 Quantity : 49 Units" at bounding box center [789, 406] width 262 height 44
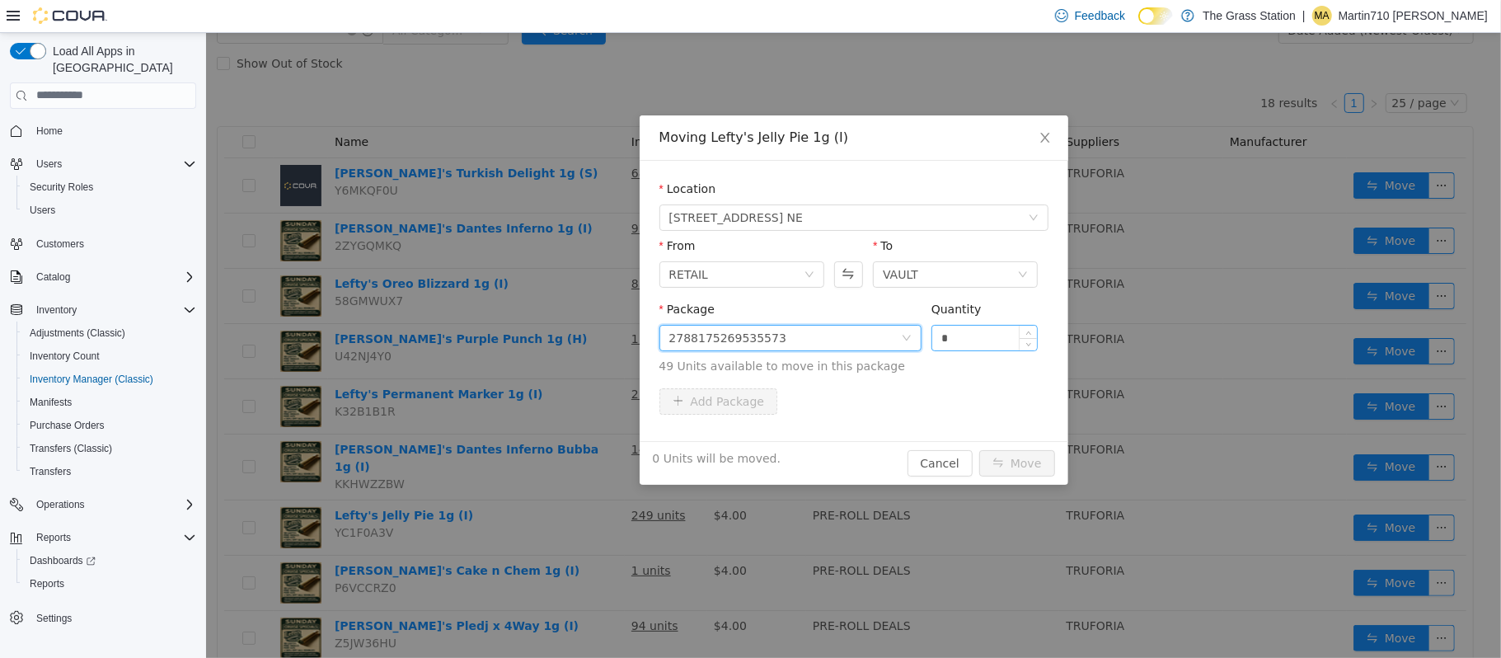
click at [953, 340] on input "*" at bounding box center [983, 337] width 105 height 25
type input "**"
click at [996, 459] on button "Move" at bounding box center [1016, 462] width 76 height 26
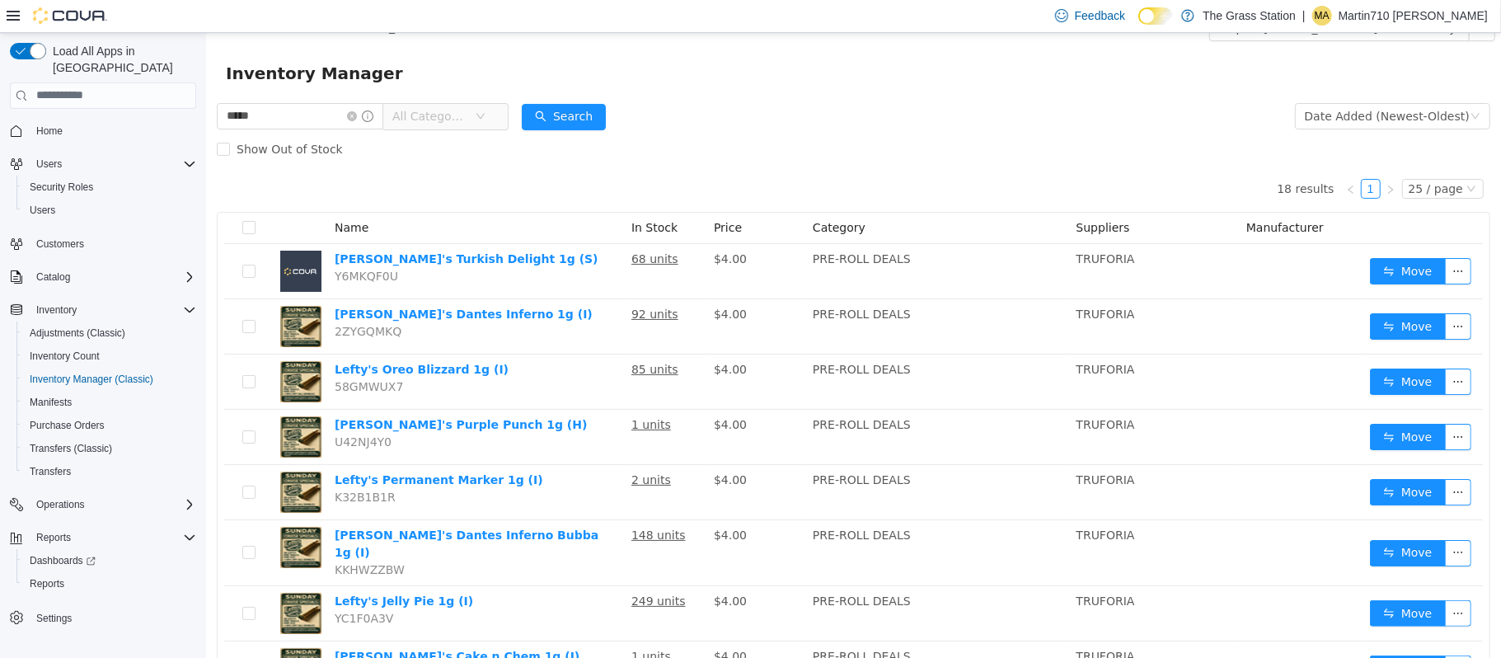
scroll to position [0, 0]
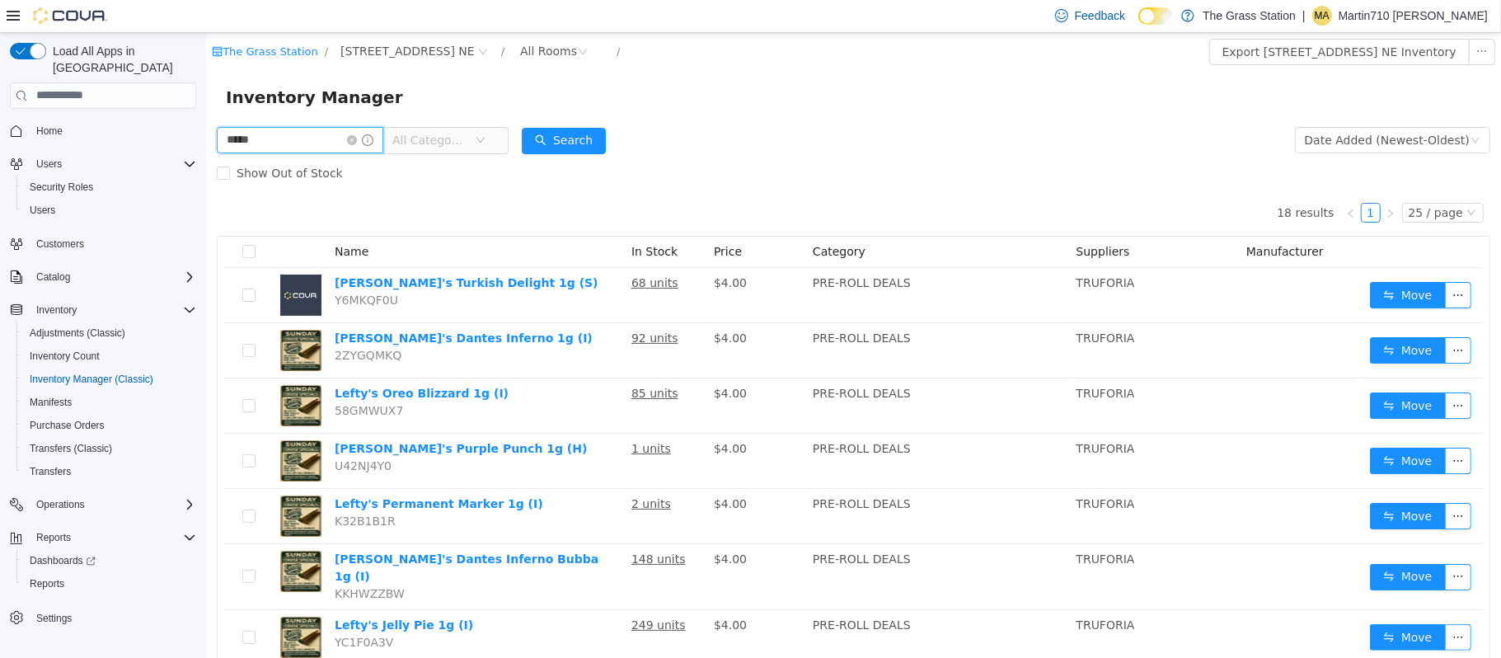
click at [322, 143] on input "*****" at bounding box center [299, 139] width 166 height 26
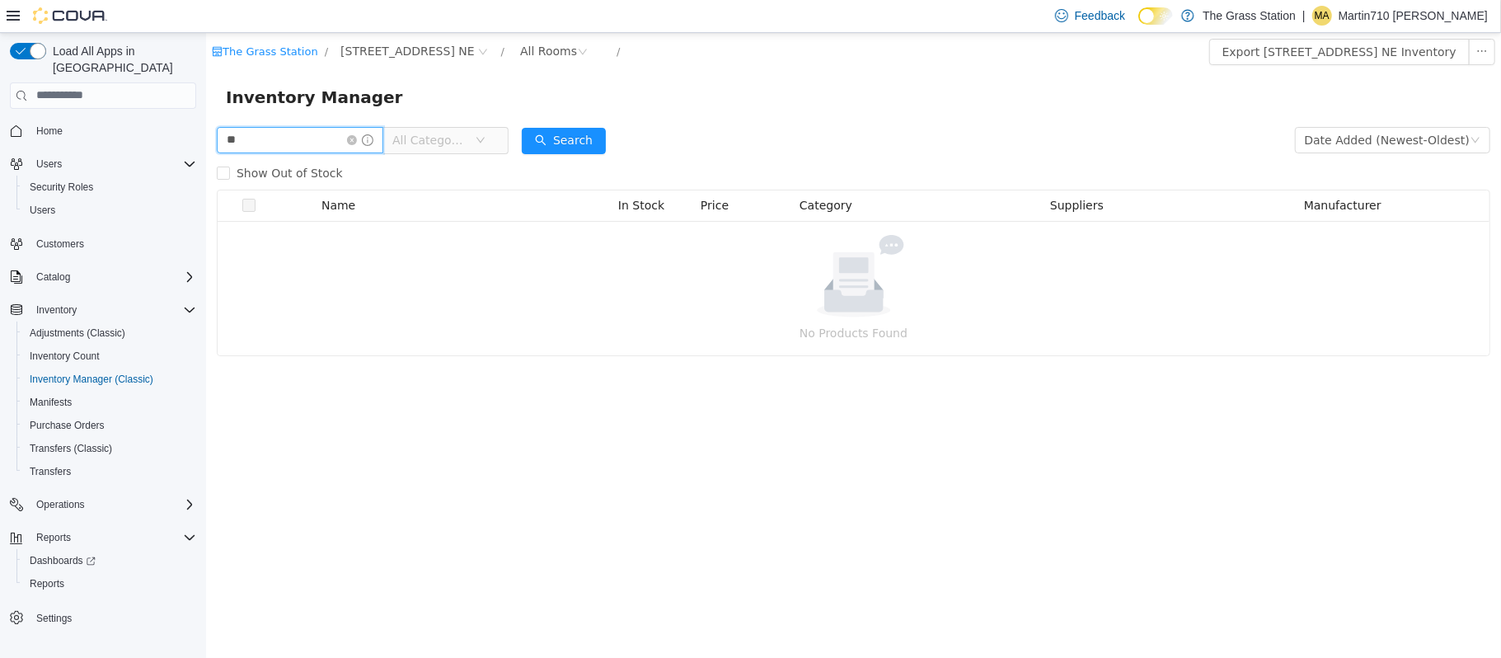
type input "*"
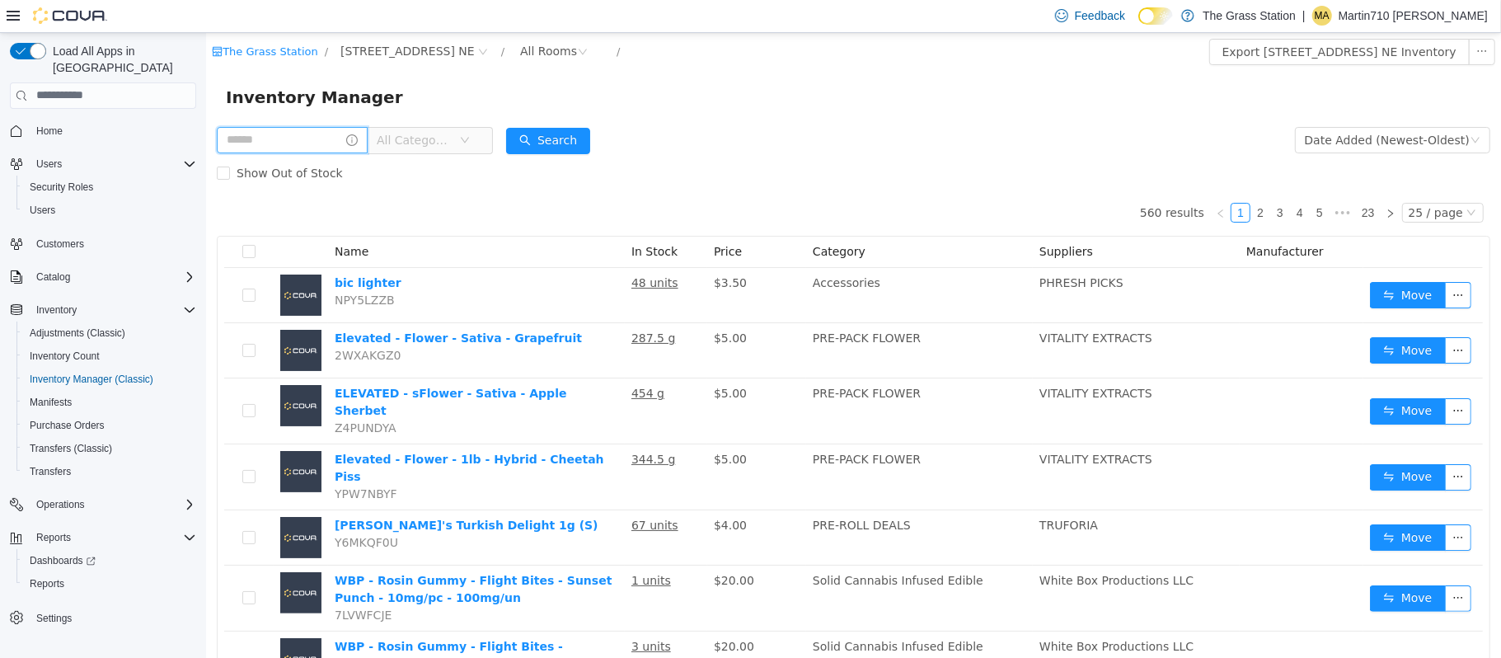
click at [293, 133] on input "text" at bounding box center [291, 139] width 151 height 26
type input "**********"
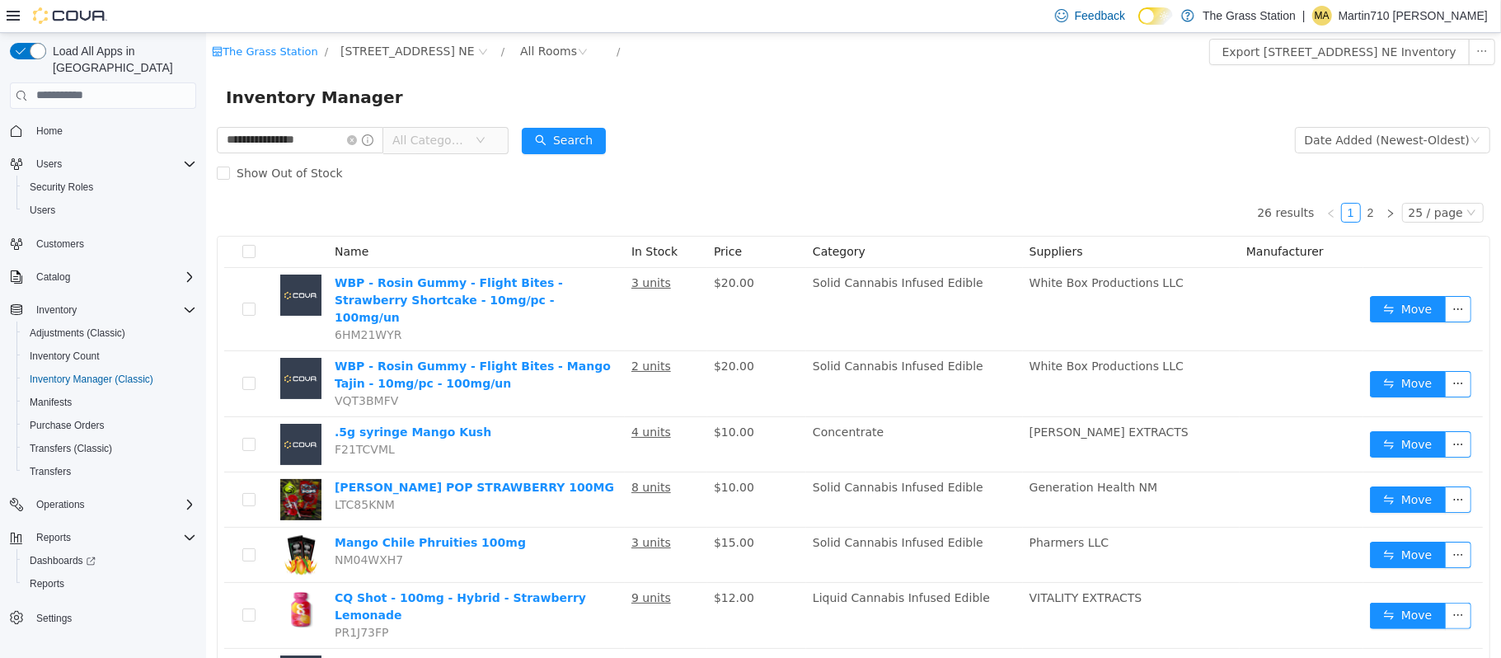
click at [474, 138] on span "All Categories" at bounding box center [432, 139] width 82 height 25
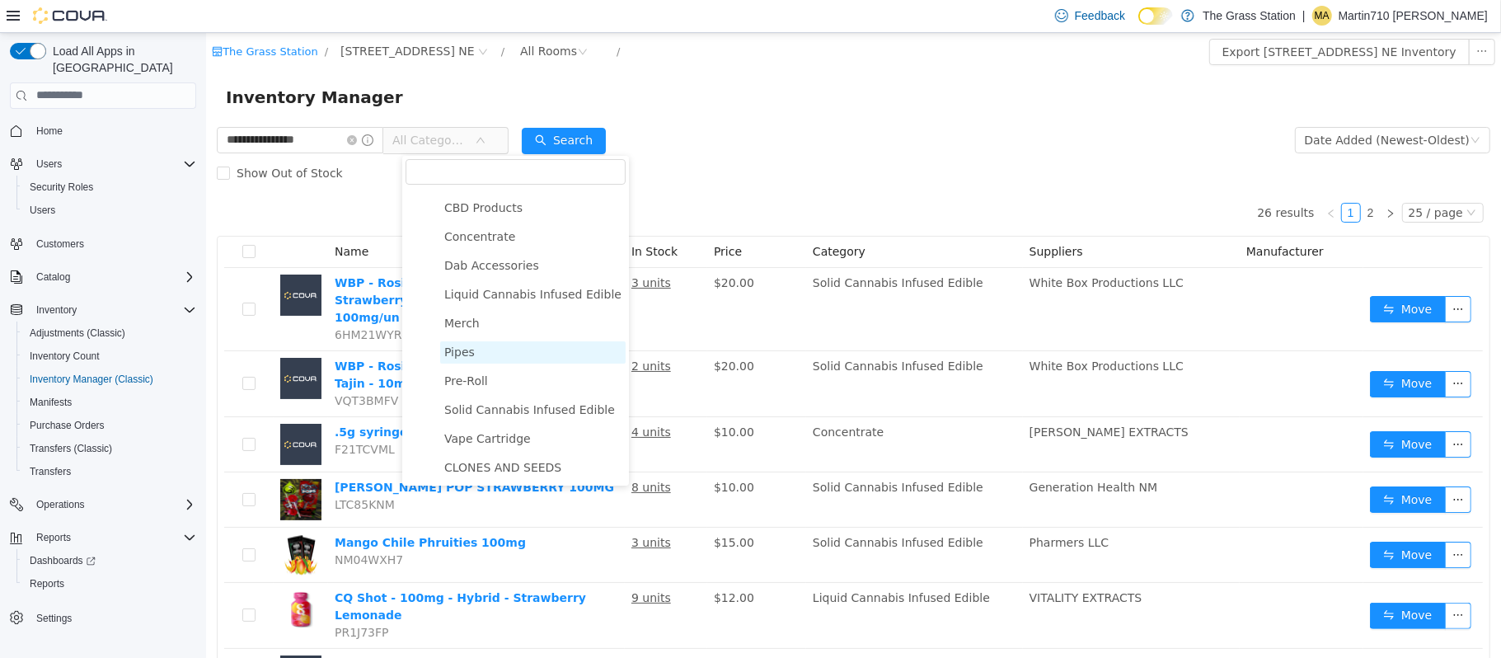
scroll to position [142, 0]
click at [523, 301] on span "Liquid Cannabis Infused Edible" at bounding box center [531, 290] width 185 height 22
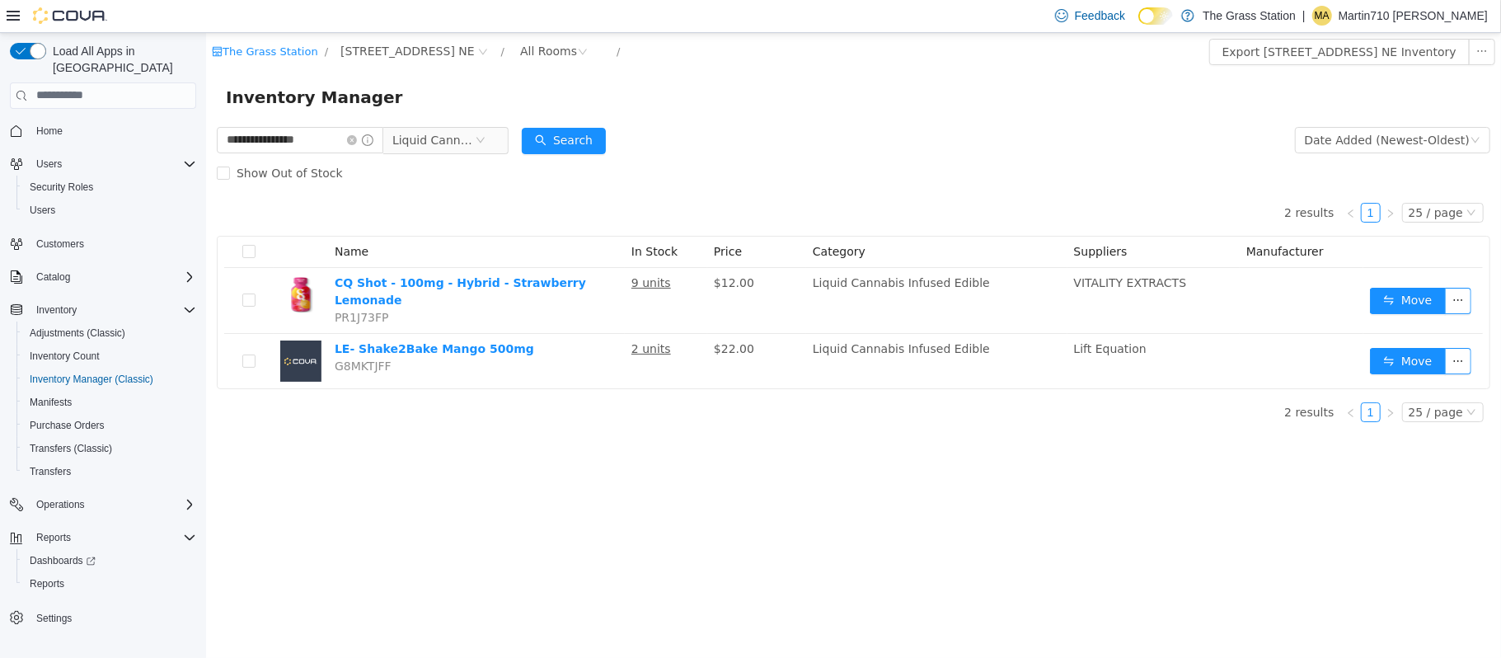
click at [686, 574] on div "**********" at bounding box center [852, 344] width 1295 height 625
click at [356, 139] on icon "icon: close-circle" at bounding box center [351, 139] width 10 height 10
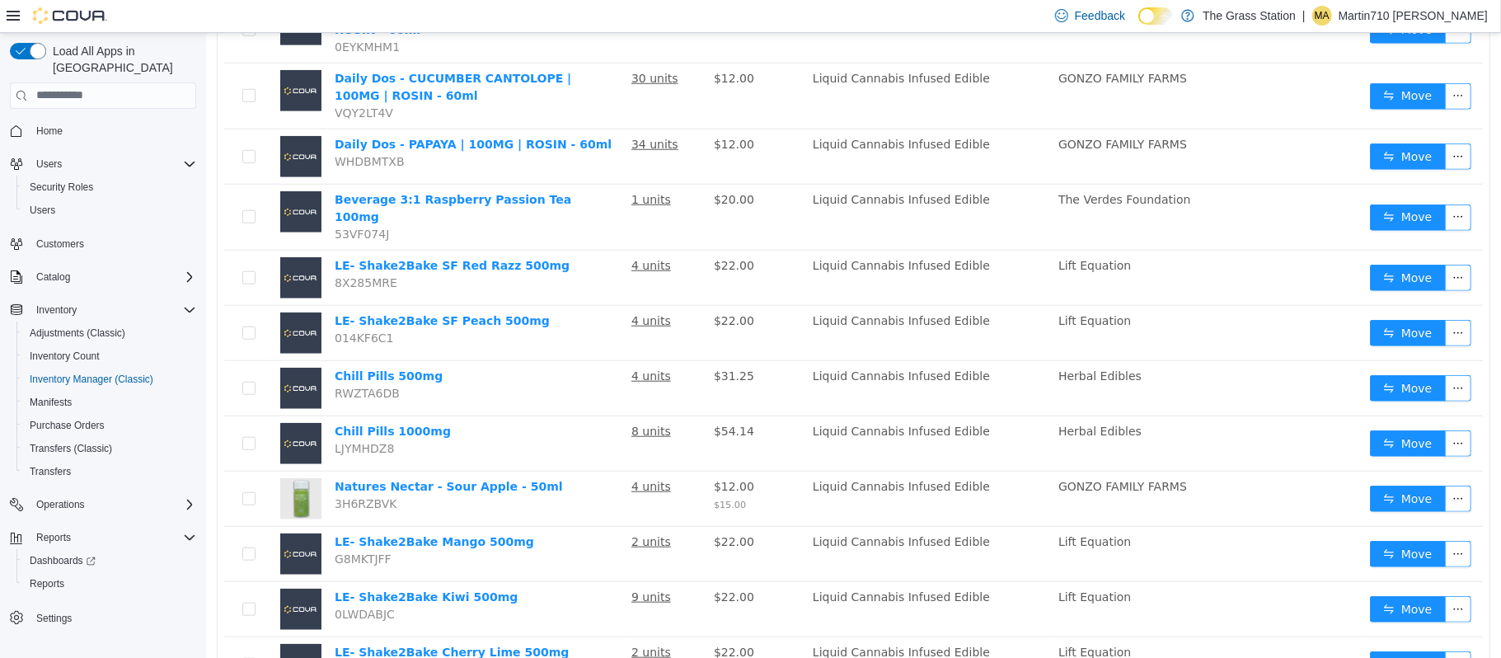
scroll to position [1075, 0]
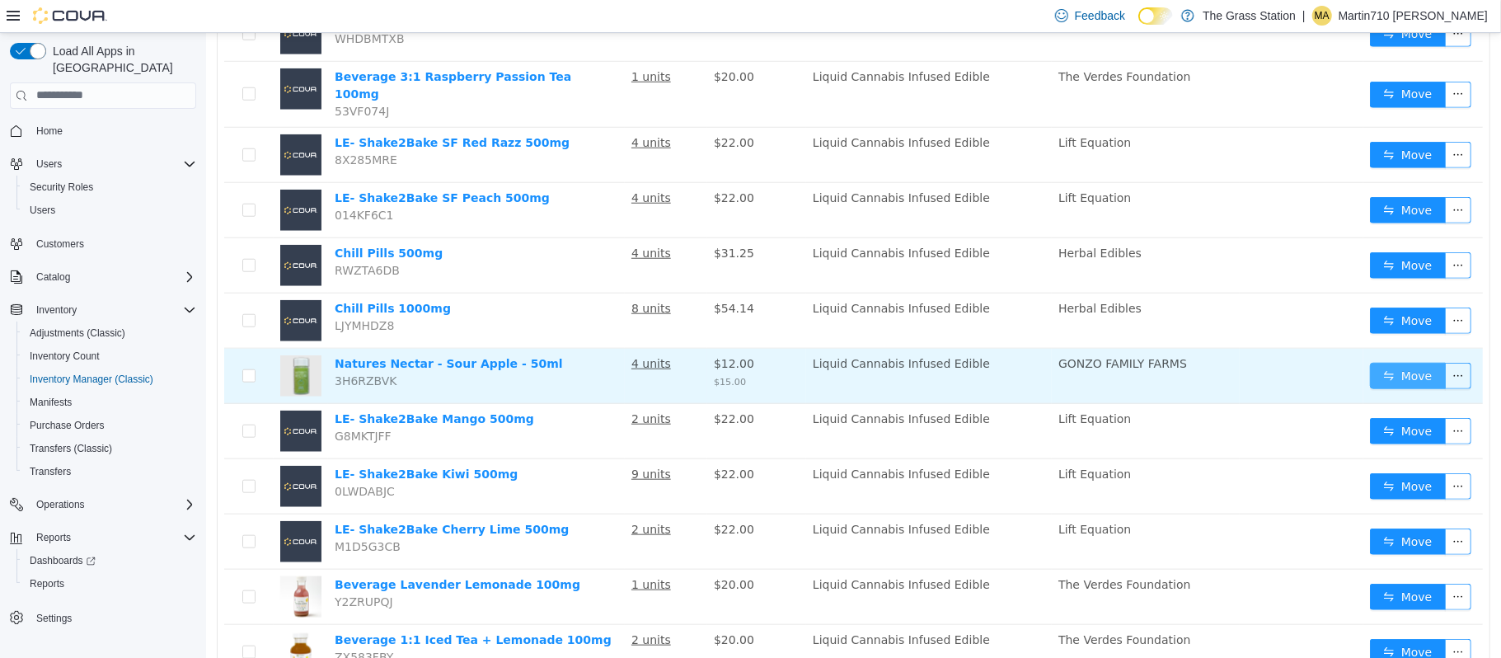
click at [1388, 362] on button "Move" at bounding box center [1407, 375] width 76 height 26
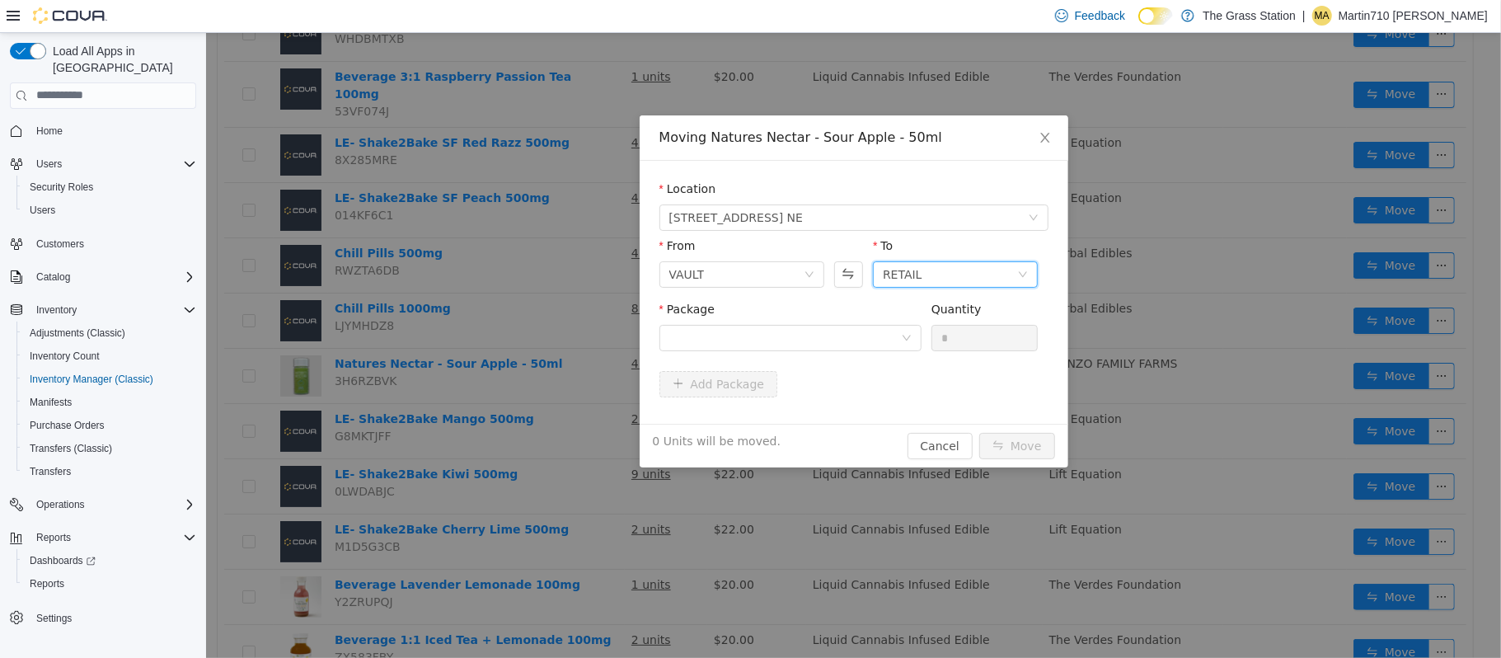
click at [896, 270] on div "RETAIL" at bounding box center [902, 273] width 40 height 25
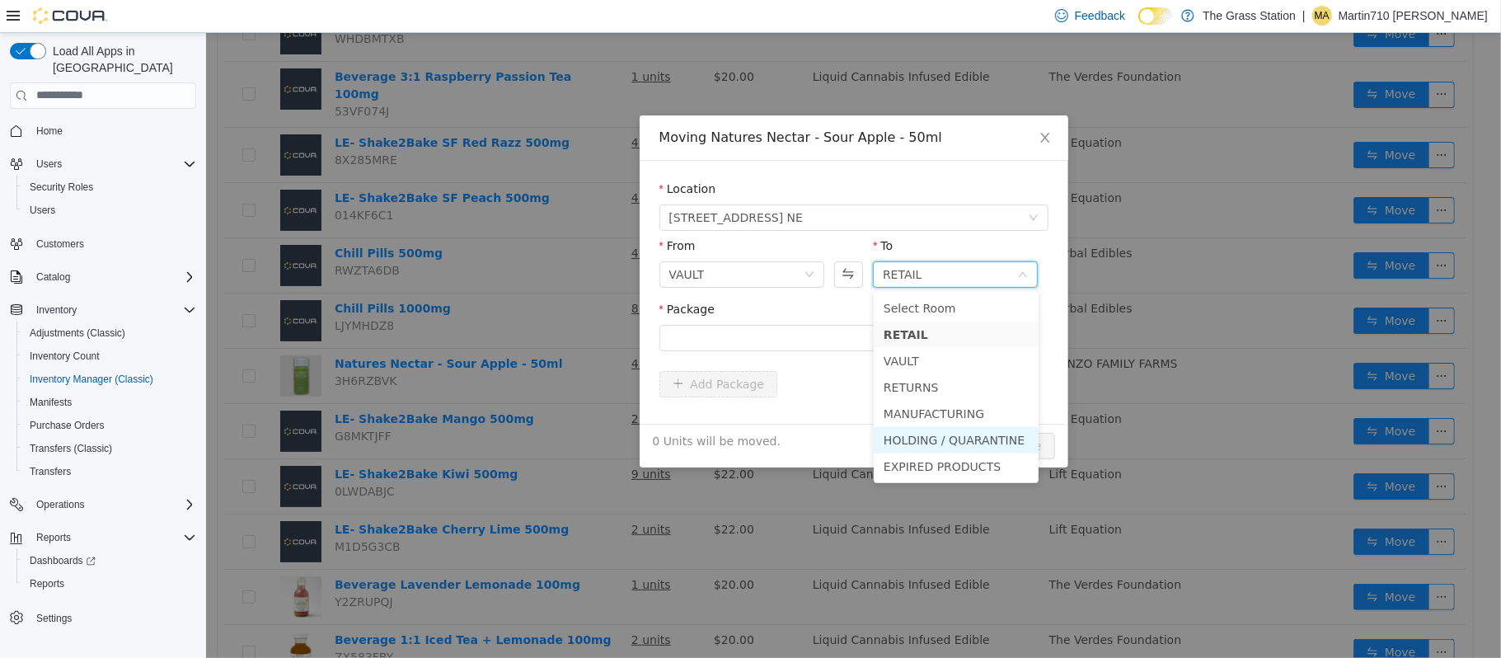
click at [956, 438] on li "HOLDING / QUARANTINE" at bounding box center [955, 439] width 165 height 26
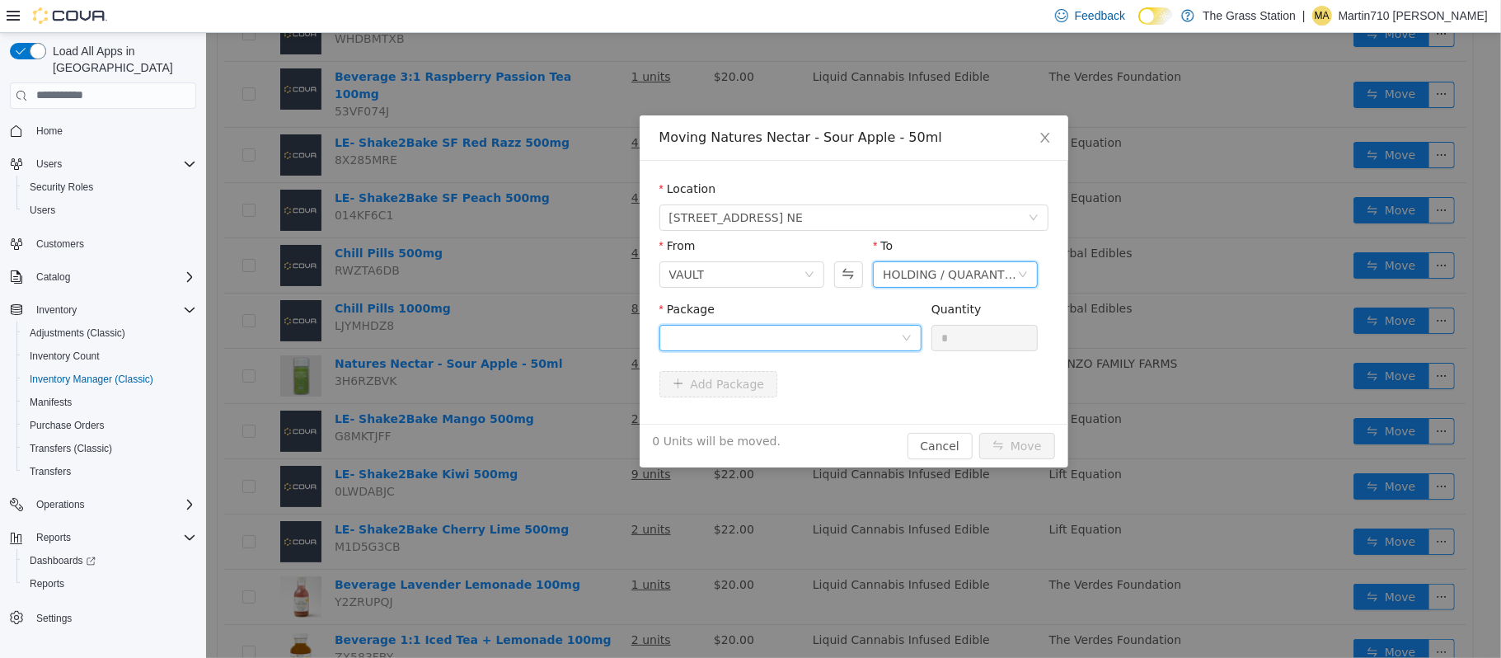
click at [897, 335] on div at bounding box center [784, 337] width 232 height 25
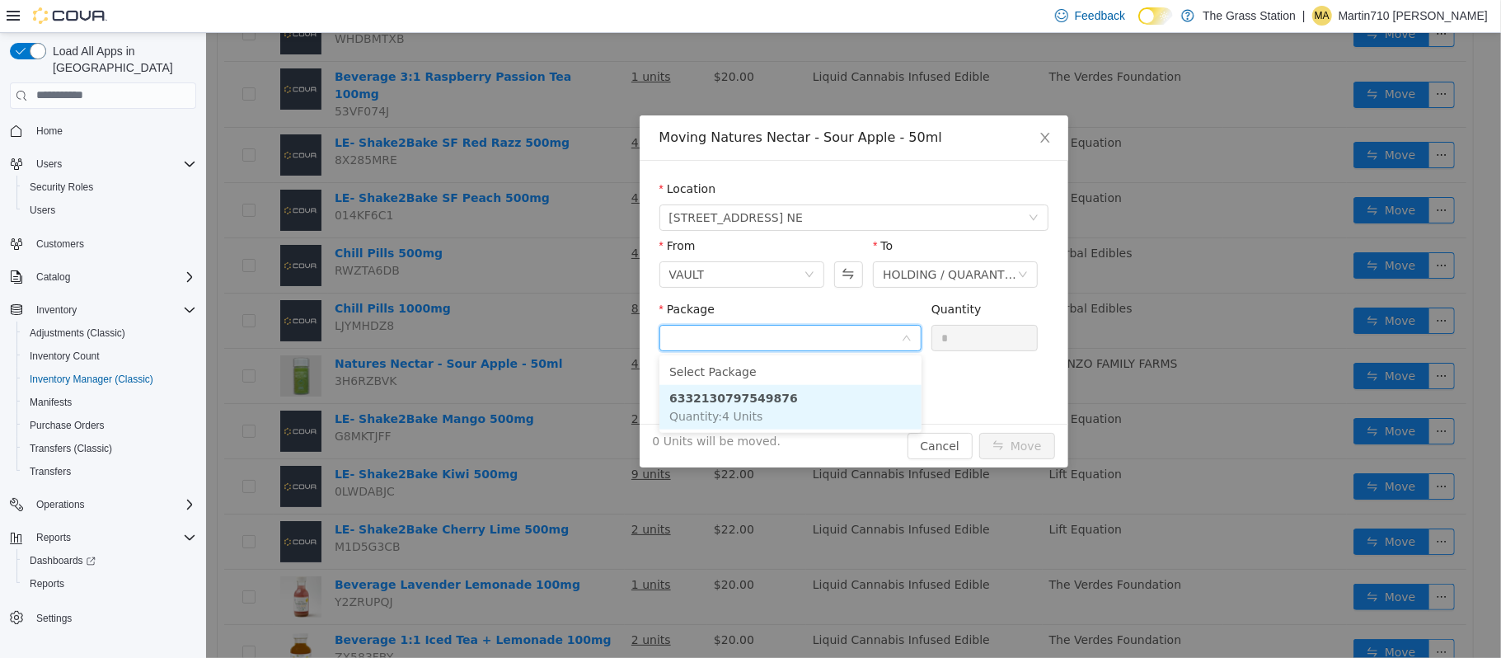
drag, startPoint x: 781, startPoint y: 403, endPoint x: 837, endPoint y: 368, distance: 65.9
click at [780, 405] on li "6332130797549876 Quantity : 4 Units" at bounding box center [789, 406] width 262 height 44
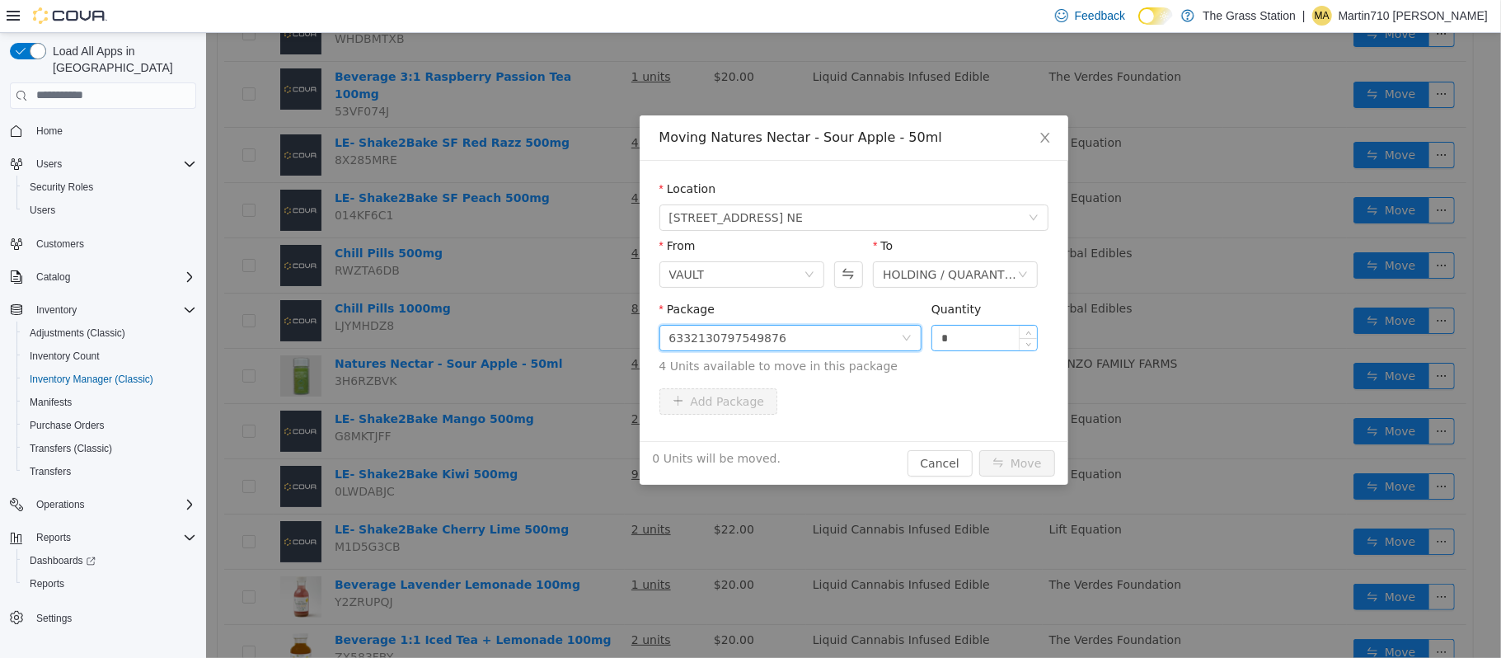
click at [972, 342] on input "*" at bounding box center [983, 337] width 105 height 25
type input "*"
click at [986, 471] on button "Move" at bounding box center [1016, 462] width 76 height 26
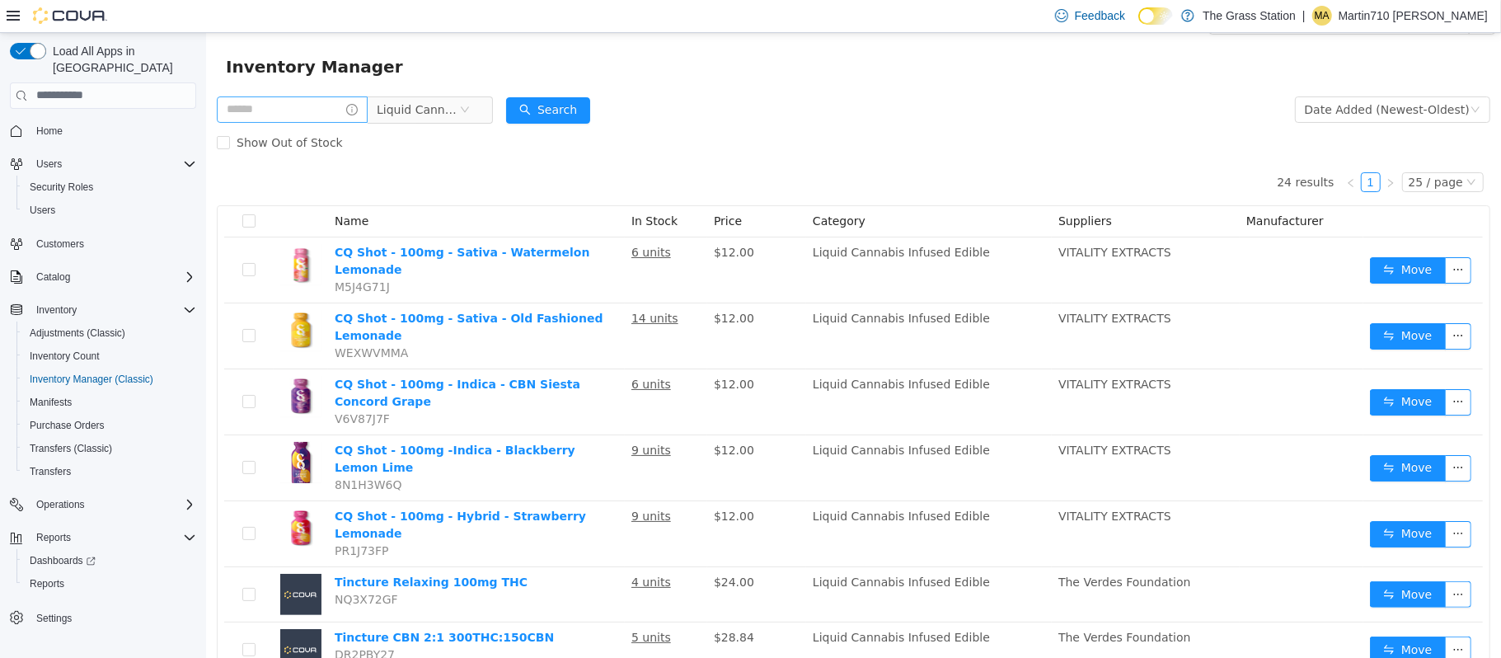
scroll to position [0, 0]
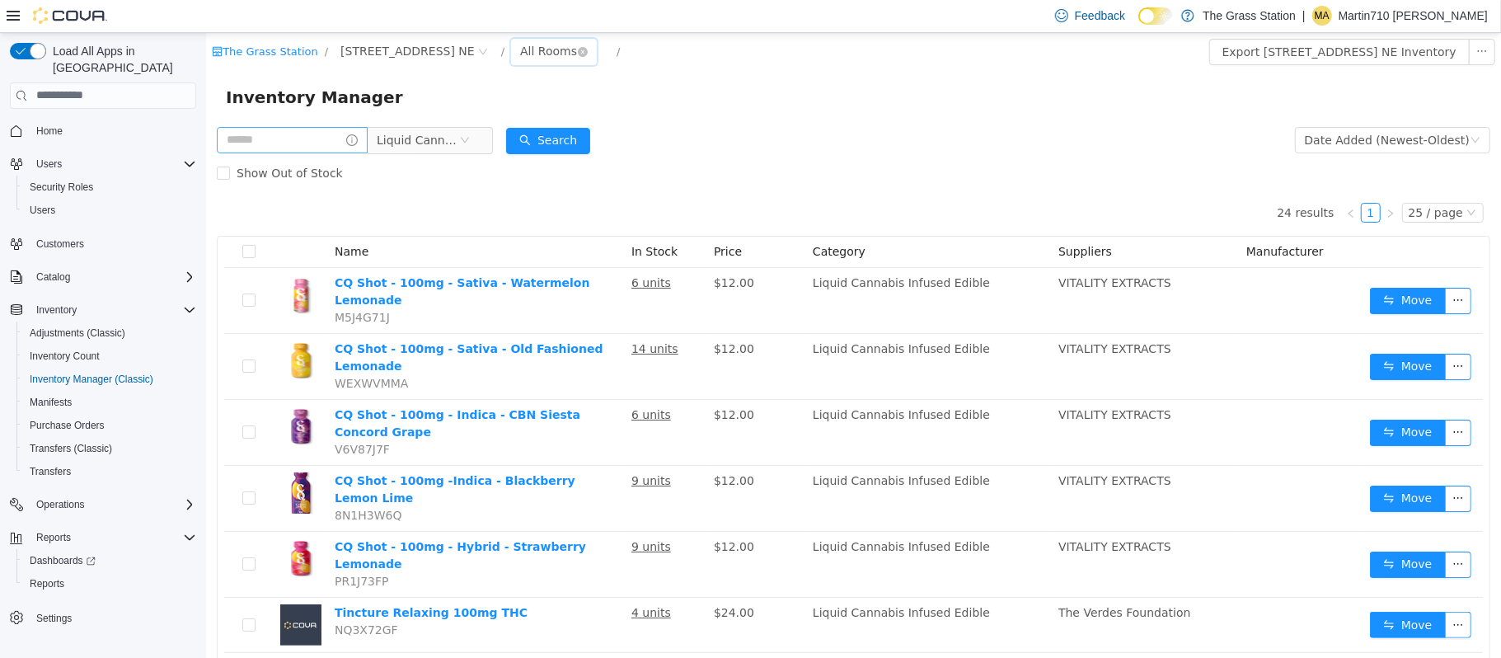
click at [519, 44] on div "All Rooms" at bounding box center [547, 50] width 57 height 25
click at [521, 113] on li "RETAIL" at bounding box center [527, 110] width 99 height 26
click at [519, 59] on div "RETAIL" at bounding box center [539, 50] width 40 height 25
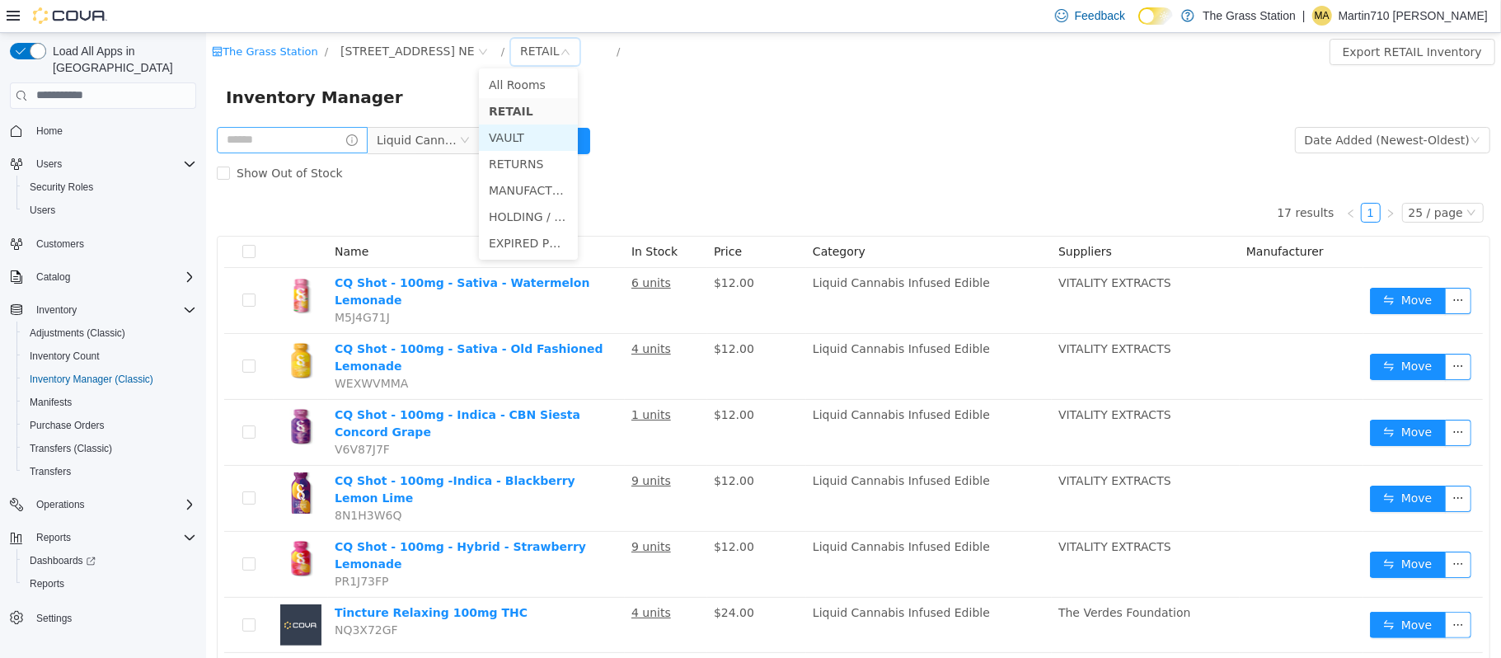
click at [512, 135] on li "VAULT" at bounding box center [527, 137] width 99 height 26
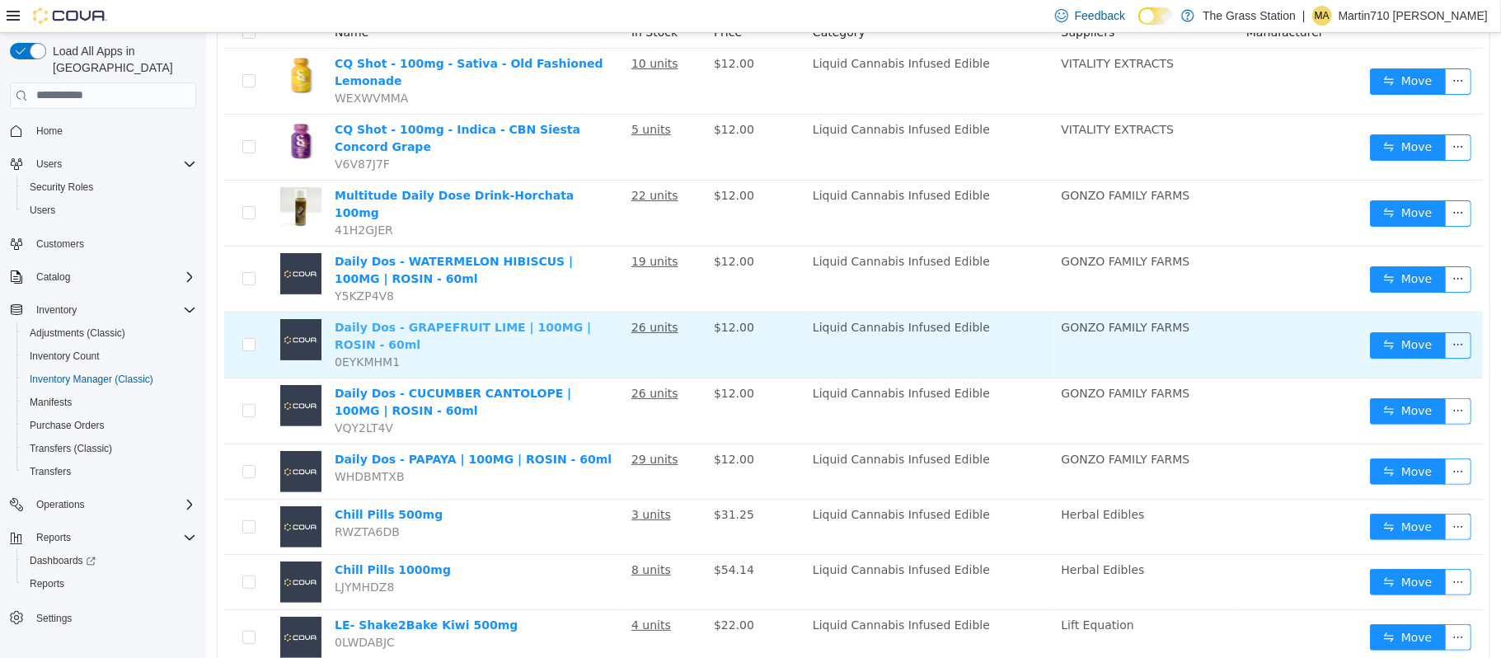
scroll to position [244, 0]
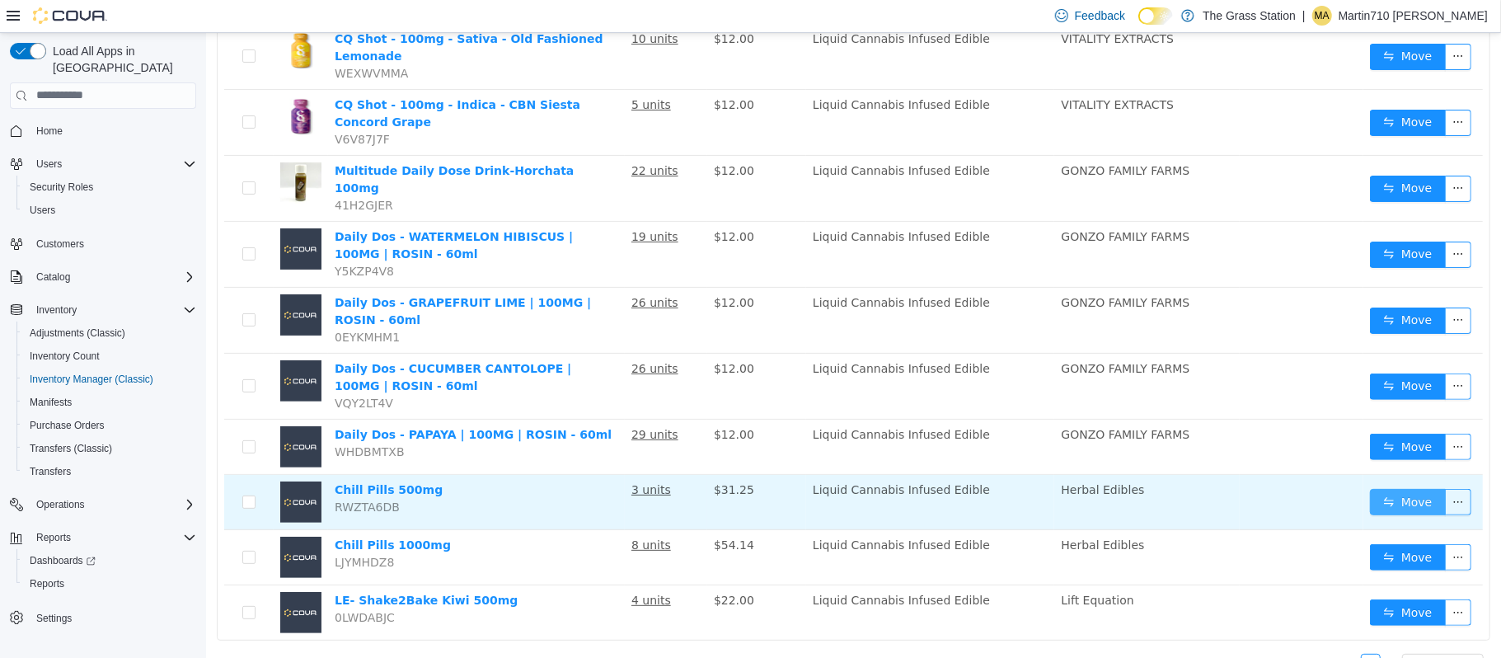
click at [1412, 488] on button "Move" at bounding box center [1407, 501] width 76 height 26
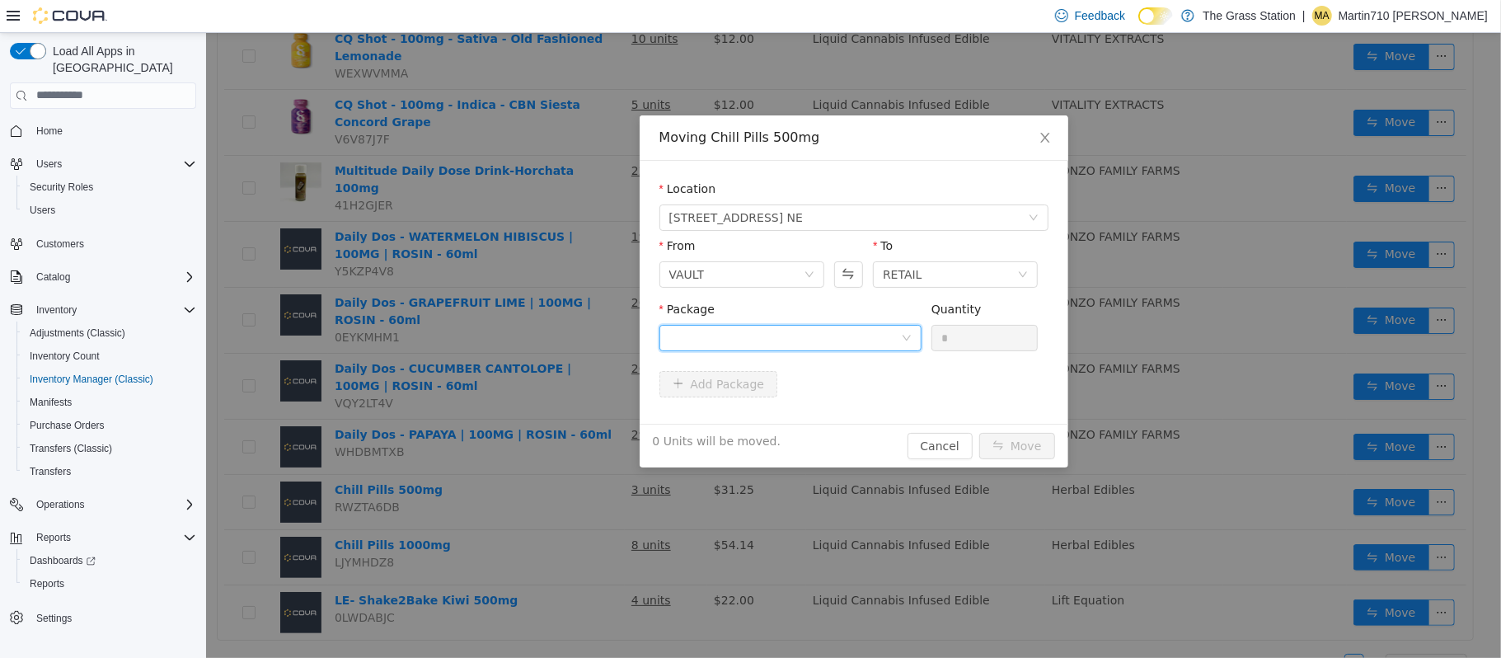
click at [836, 337] on div at bounding box center [784, 337] width 232 height 25
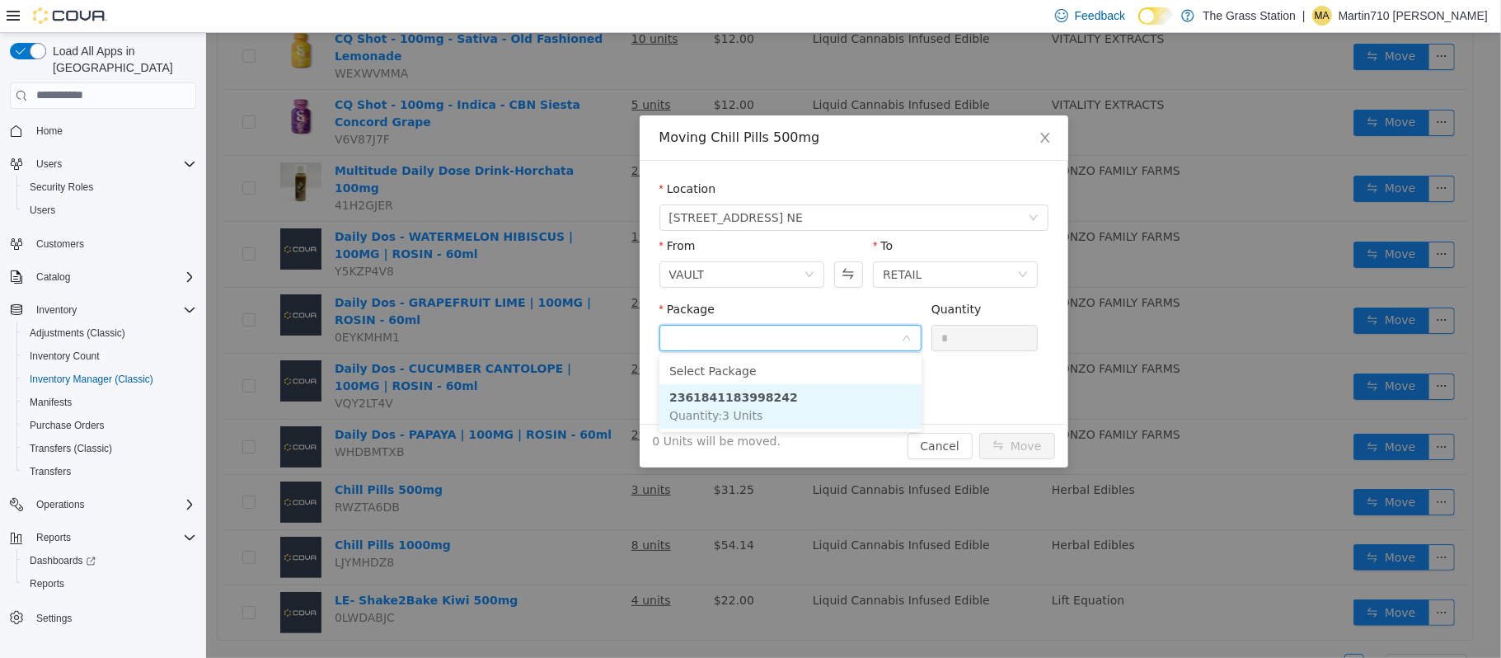
click at [800, 403] on li "2361841183998242 Quantity : 3 Units" at bounding box center [789, 405] width 262 height 44
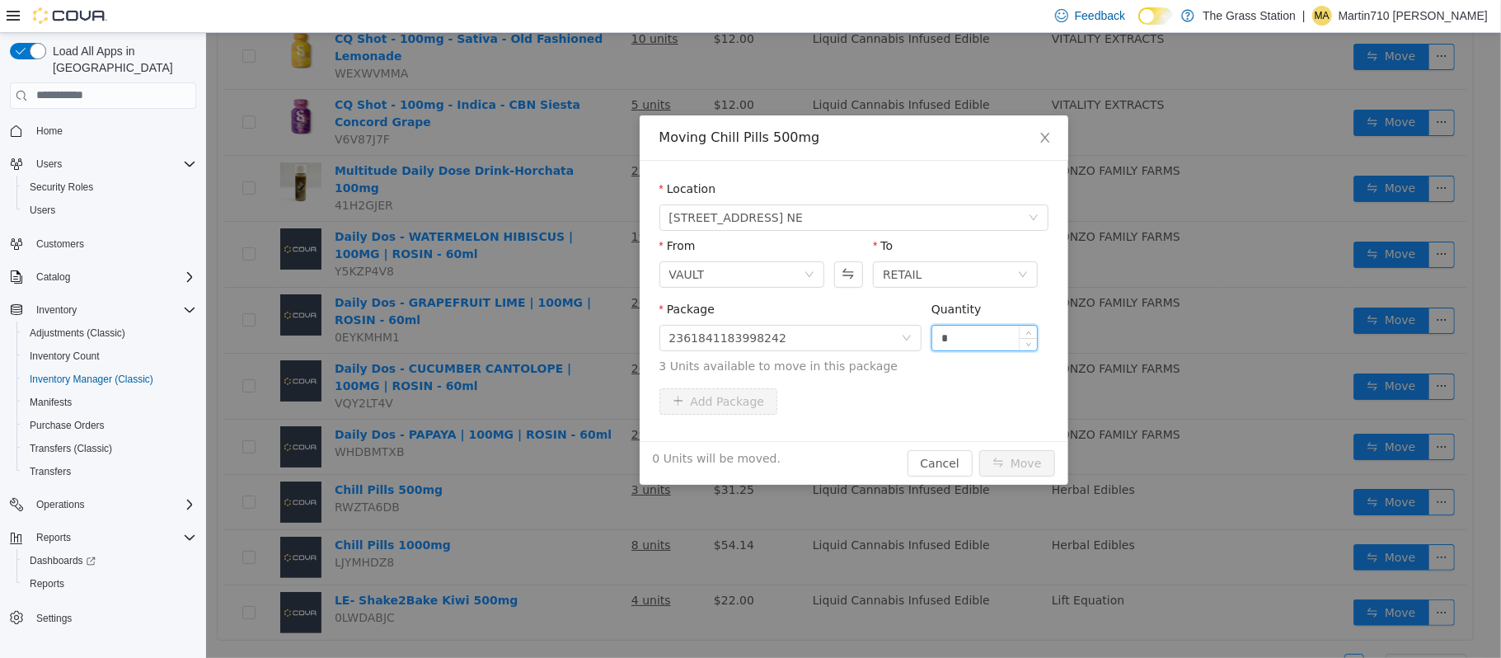
click at [978, 336] on input "*" at bounding box center [983, 337] width 105 height 25
type input "*"
click at [1022, 461] on button "Move" at bounding box center [1016, 462] width 76 height 26
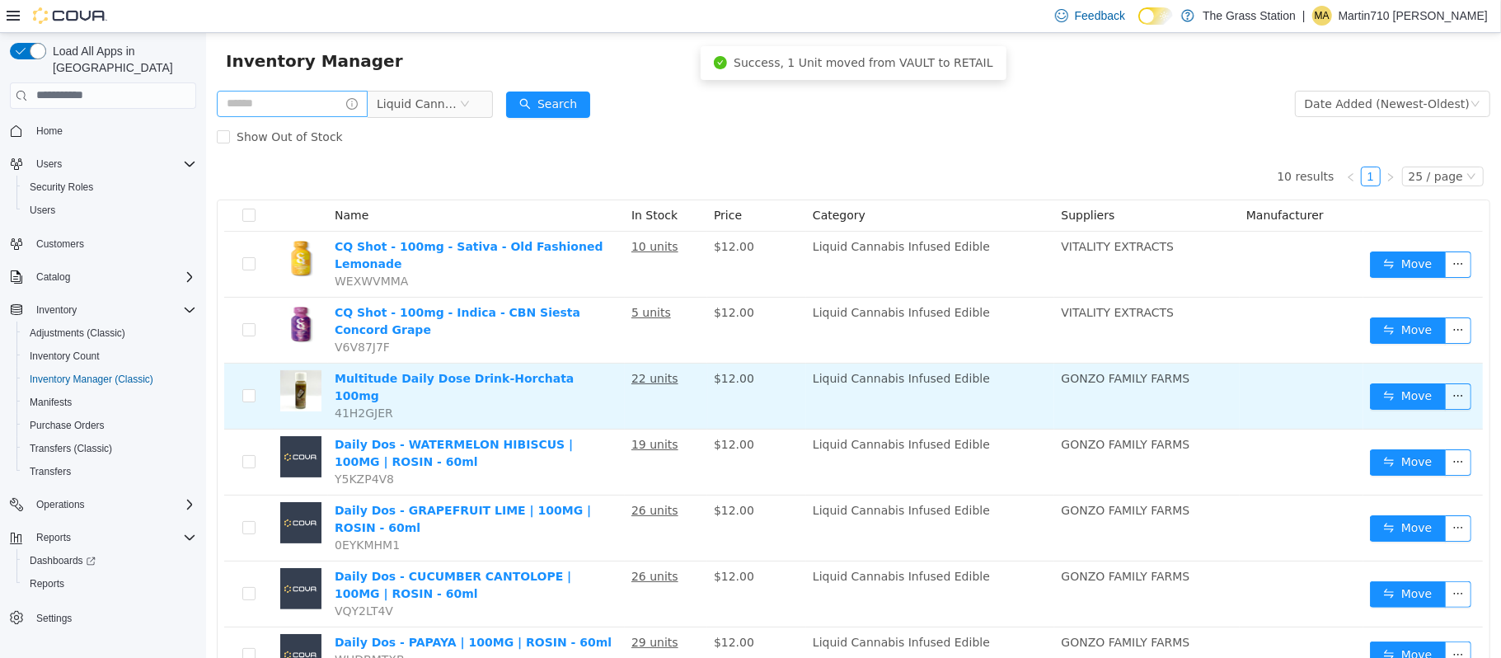
scroll to position [0, 0]
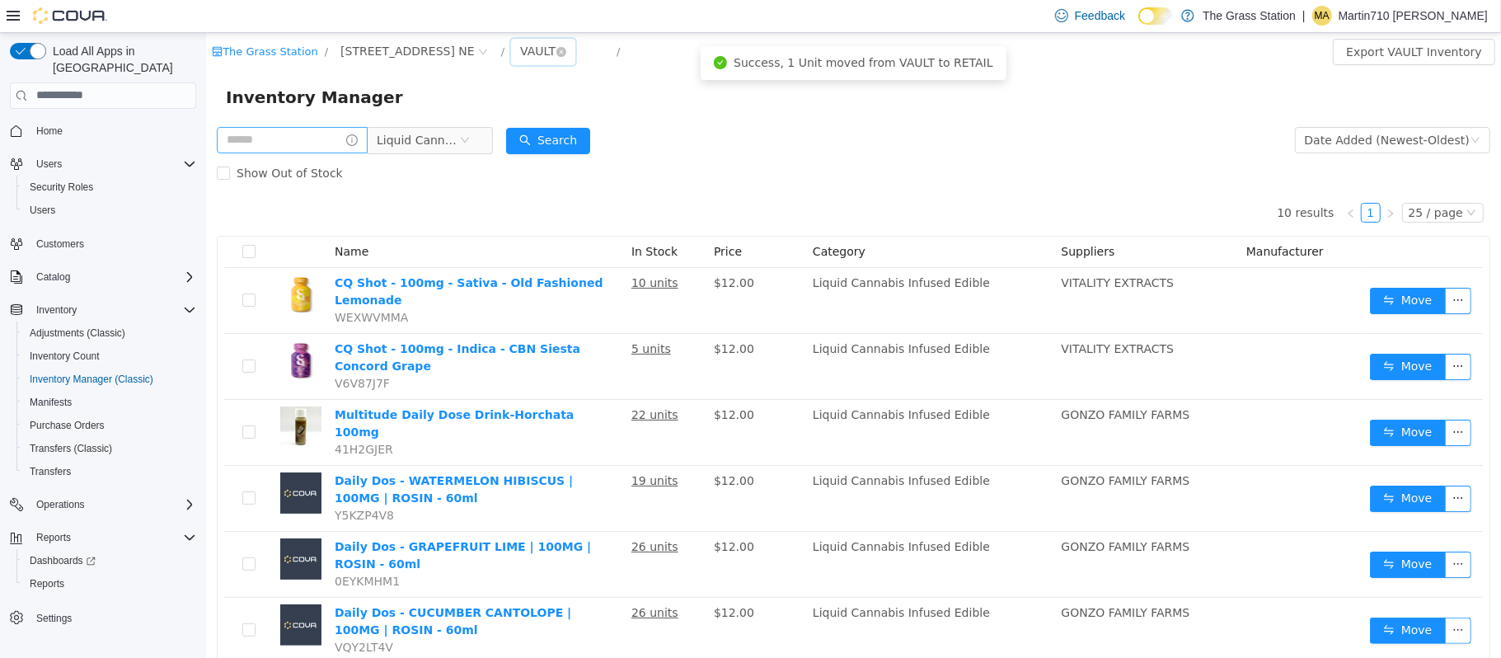
click at [519, 54] on div "VAULT" at bounding box center [536, 50] width 35 height 25
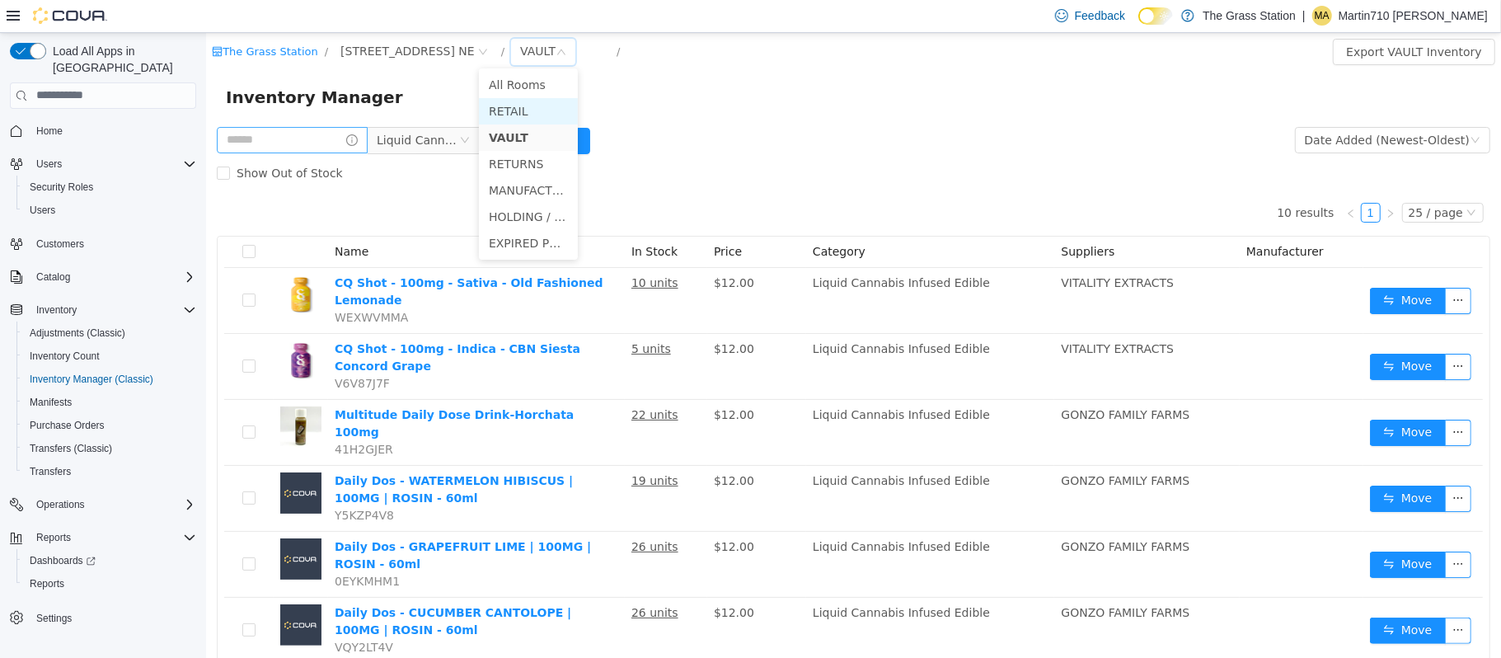
click at [505, 106] on li "RETAIL" at bounding box center [527, 110] width 99 height 26
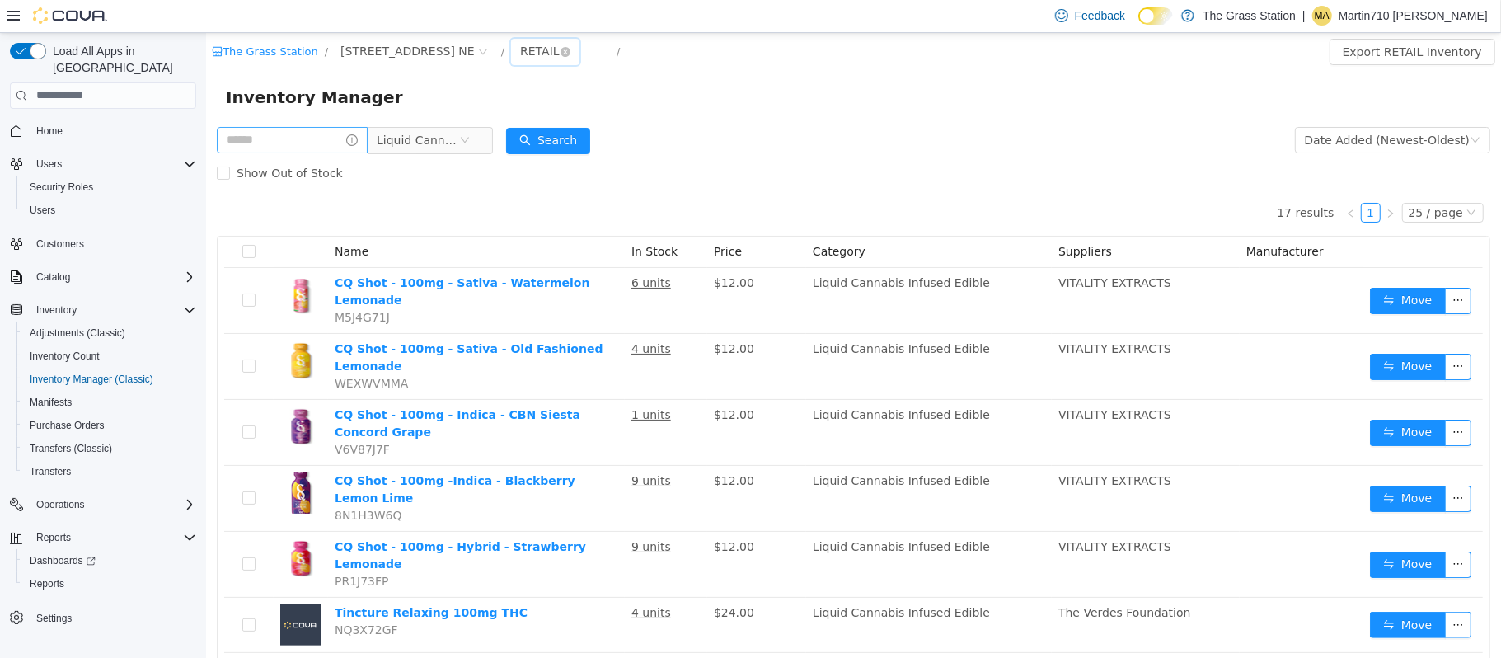
click at [519, 53] on div "RETAIL" at bounding box center [539, 50] width 40 height 25
click at [530, 135] on li "VAULT" at bounding box center [527, 137] width 99 height 26
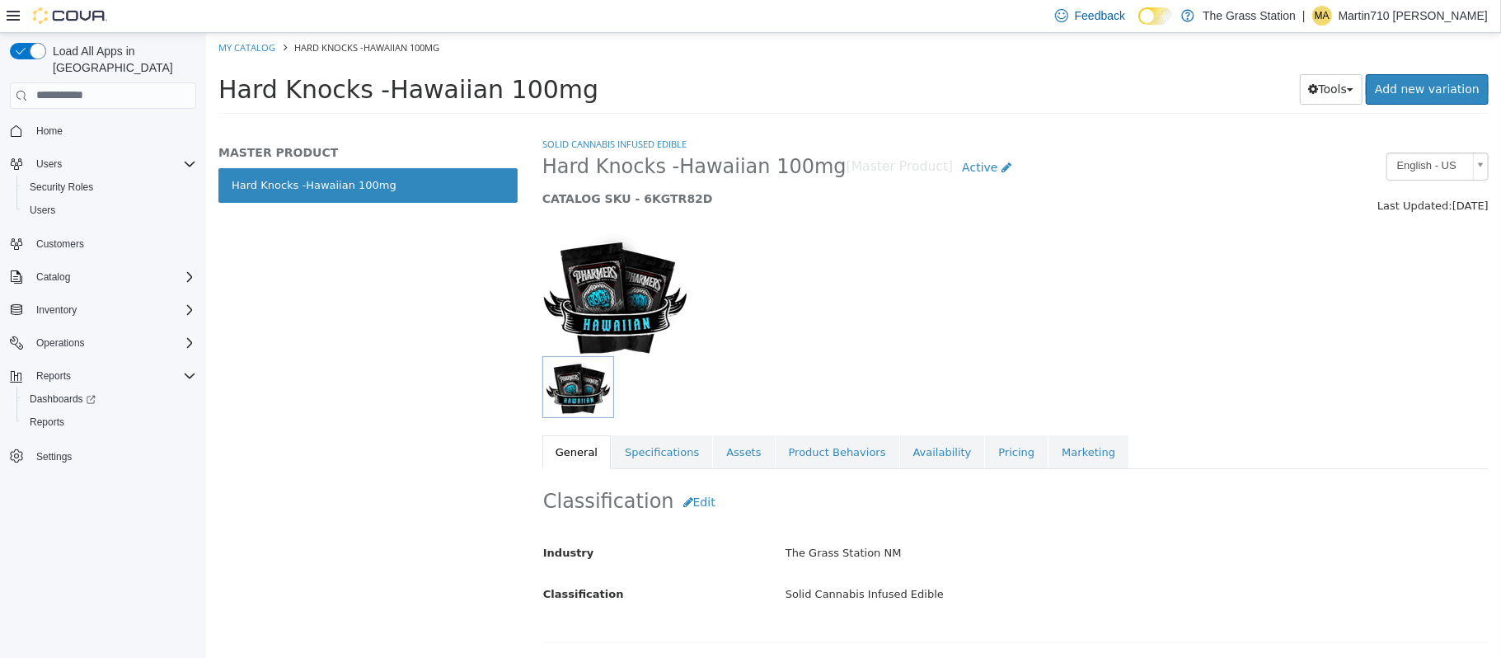
scroll to position [769, 0]
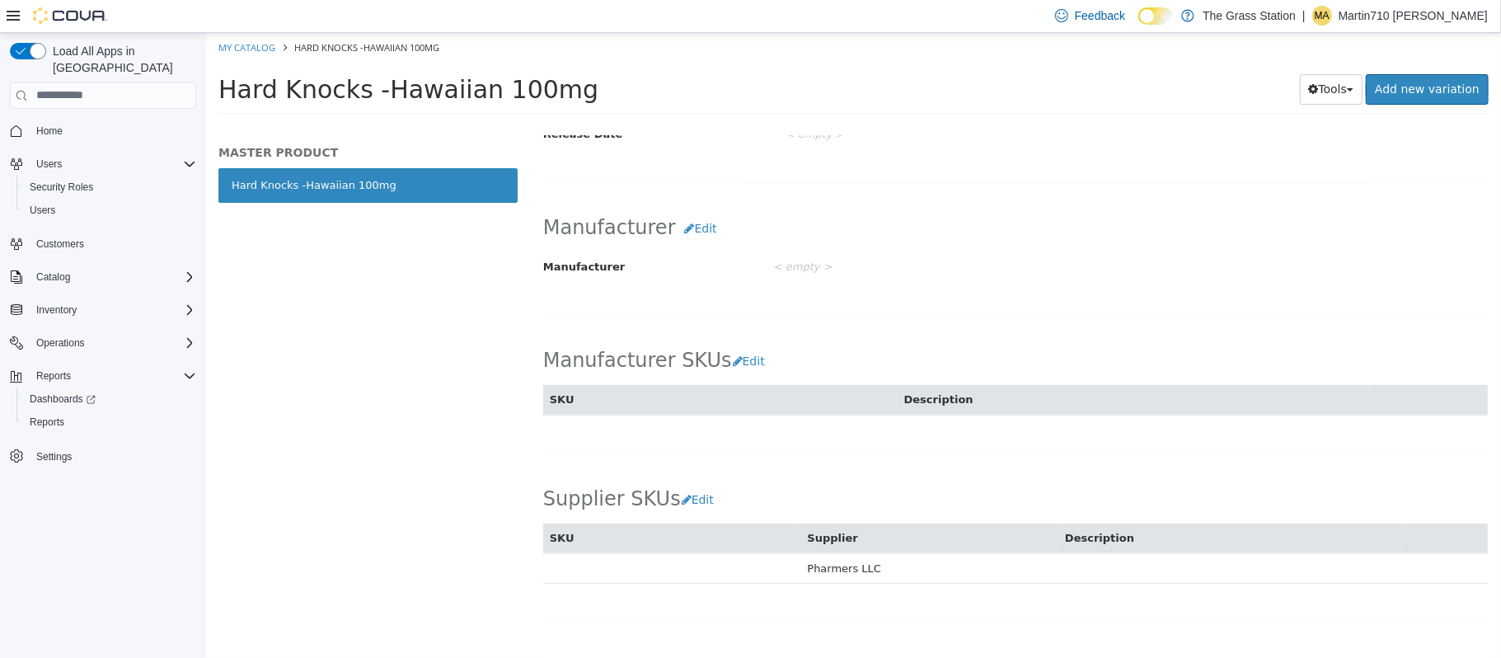
click at [77, 120] on span "Home" at bounding box center [113, 130] width 166 height 21
